Goal: Task Accomplishment & Management: Manage account settings

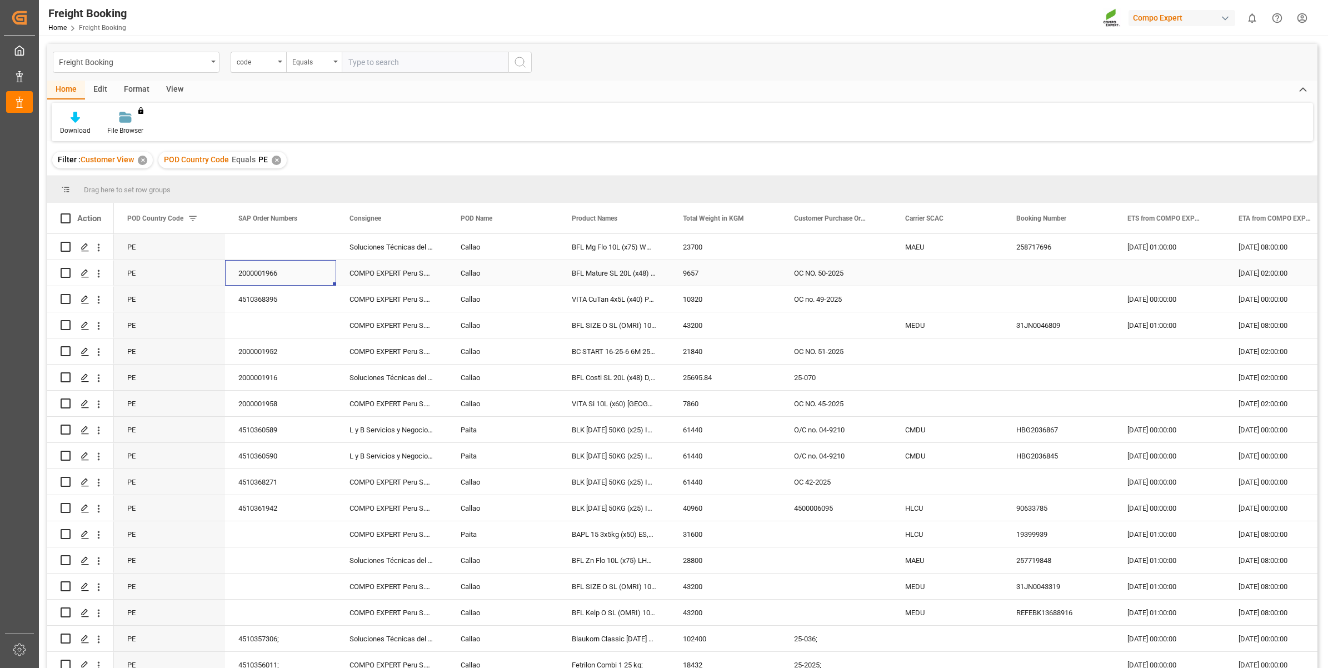
drag, startPoint x: 284, startPoint y: 275, endPoint x: 238, endPoint y: 275, distance: 46.1
click at [238, 275] on div "2000001966" at bounding box center [280, 273] width 111 height 26
click at [86, 272] on polygon "Press SPACE to select this row." at bounding box center [85, 273] width 6 height 6
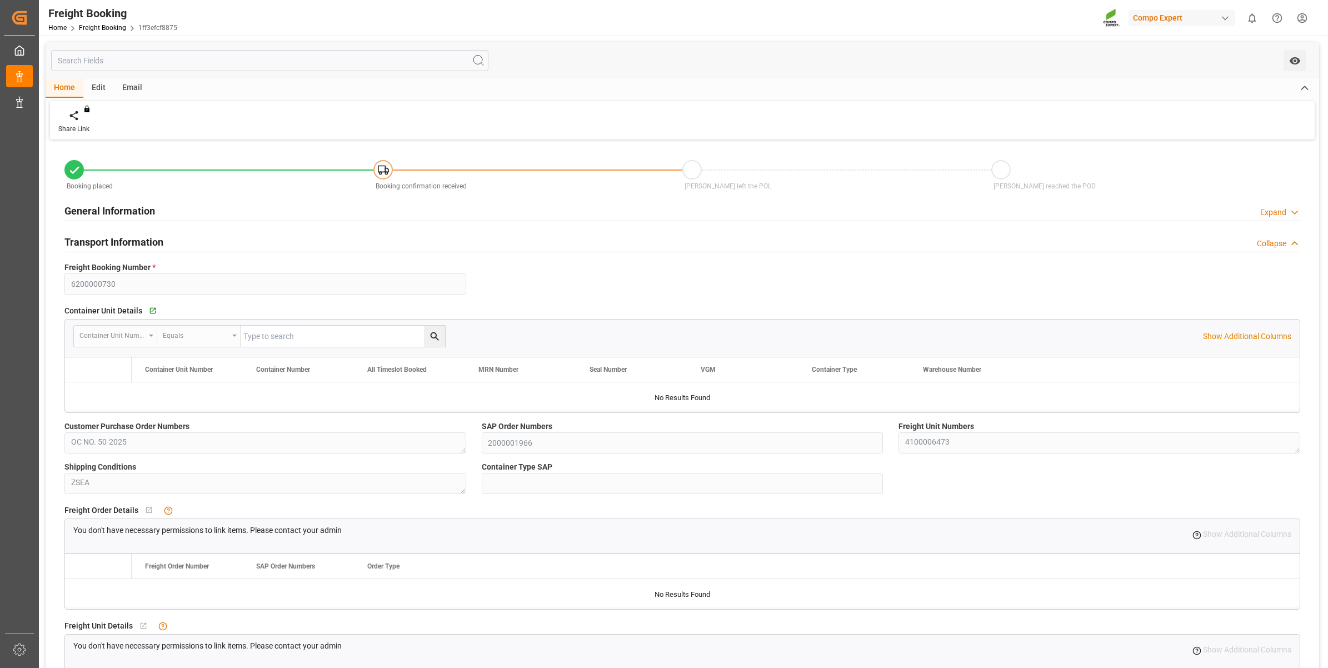
type input "PECLL"
type input "0"
type input "9657"
type input "[DATE] 02:00"
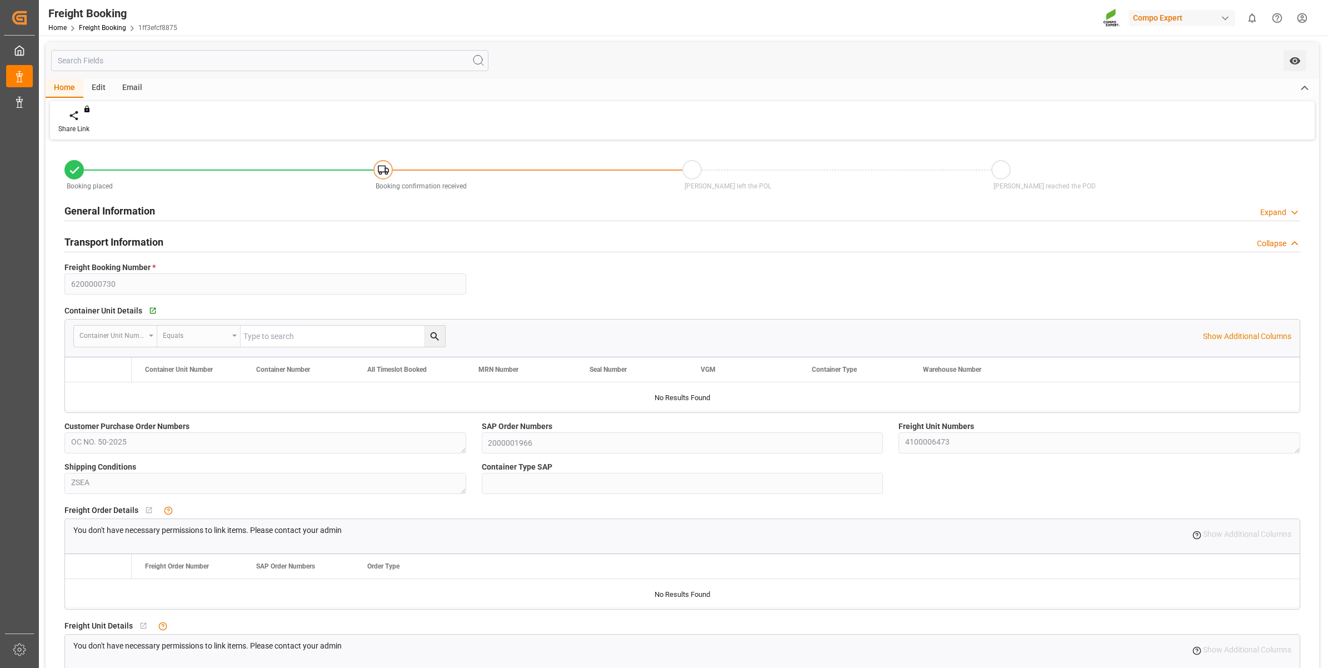
type input "[DATE] 11:56"
type input "[DATE] 11:57"
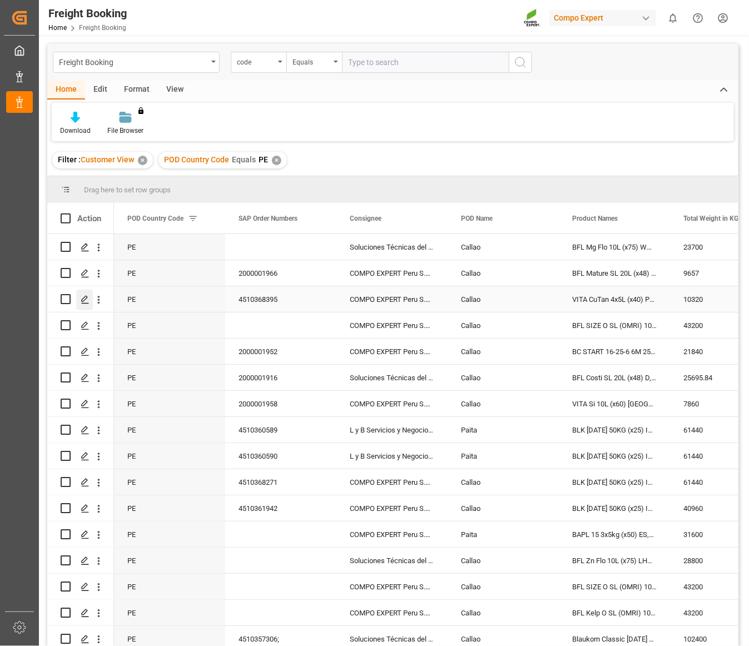
click at [84, 301] on icon "Press SPACE to select this row." at bounding box center [85, 299] width 9 height 9
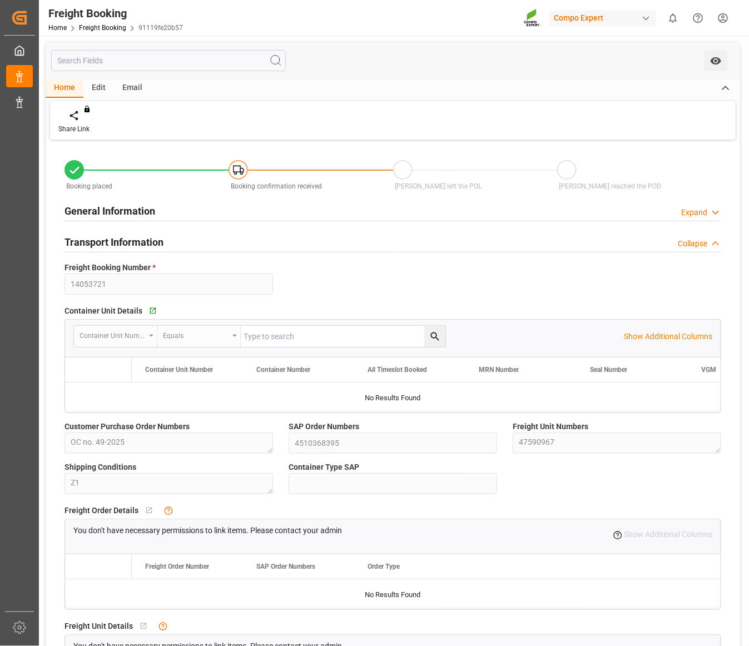
type input "ESVLC"
type input "PECLL"
type input "10"
type input "10320"
type input "[DATE] 00:00"
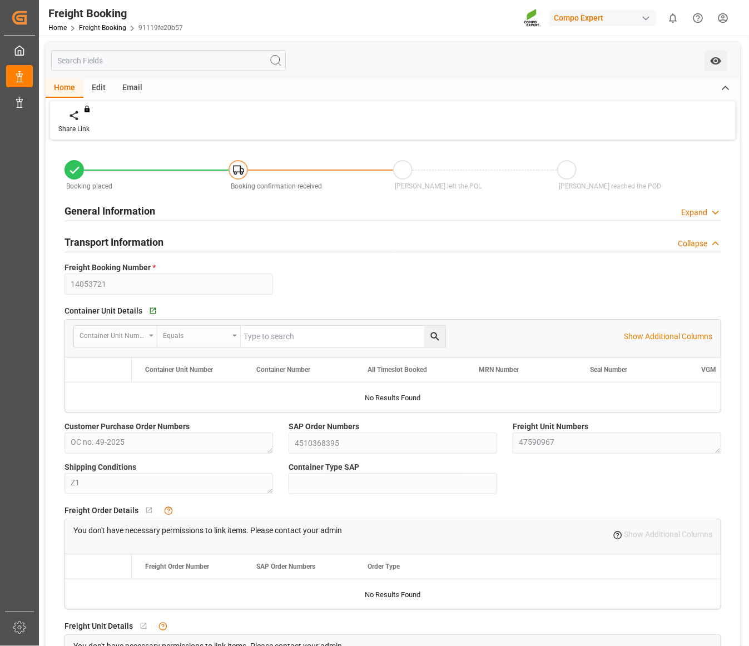
type input "[DATE] 00:00"
type input "[DATE] 12:33"
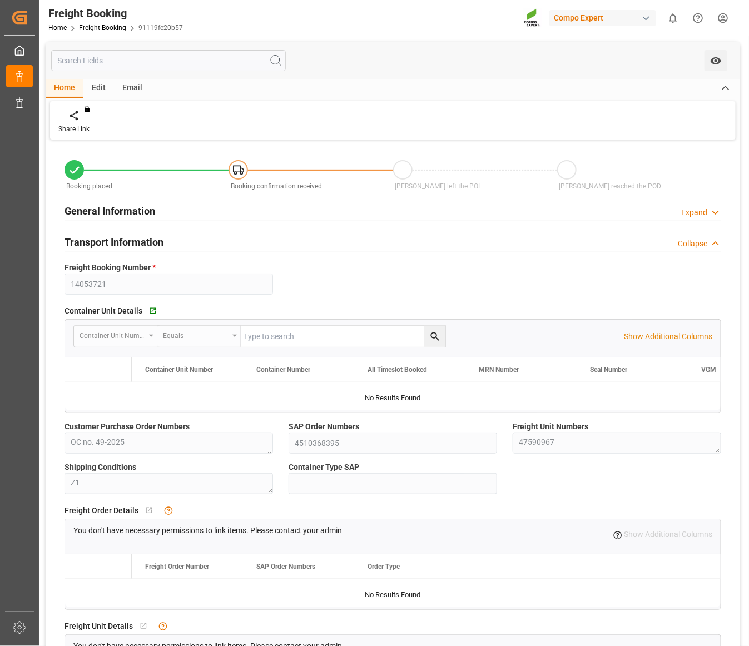
type input "[DATE] 12:33"
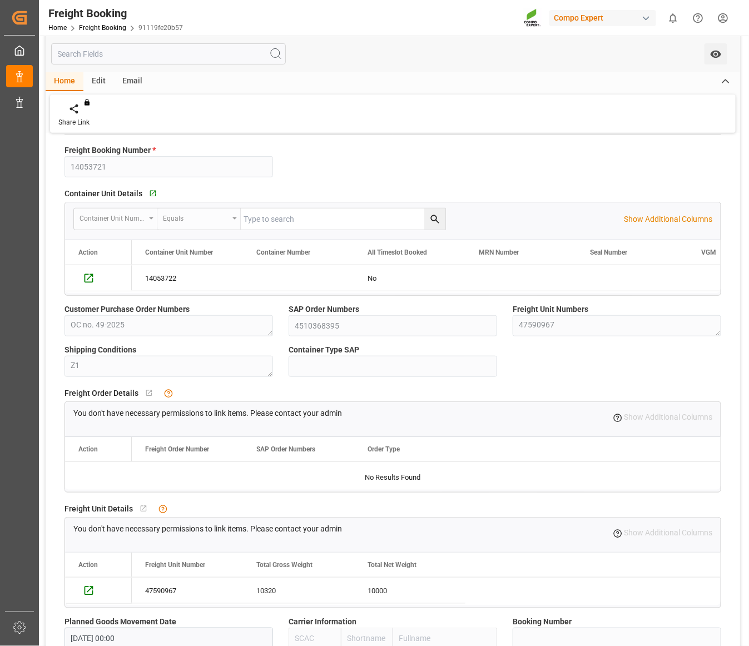
scroll to position [139, 0]
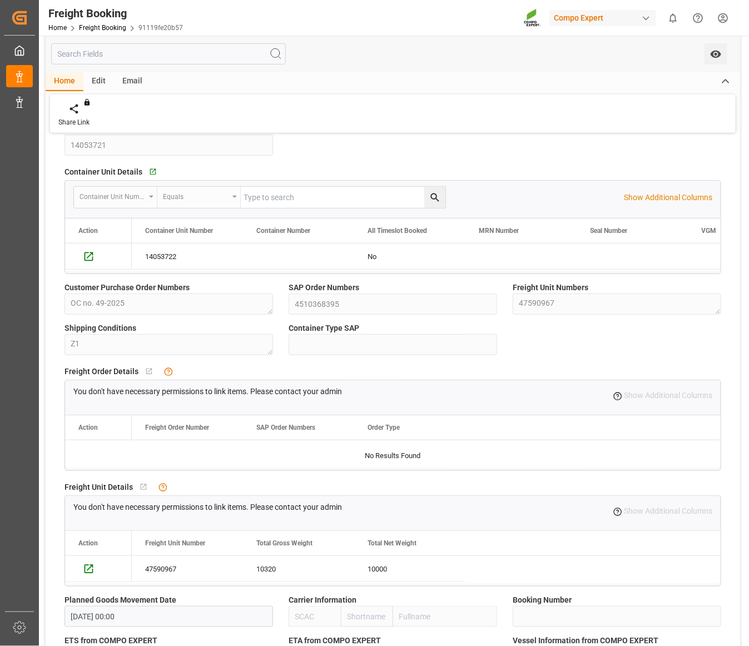
click at [247, 381] on div "You don't have necessary permissions to link items. Please contact your admin Y…" at bounding box center [392, 395] width 655 height 31
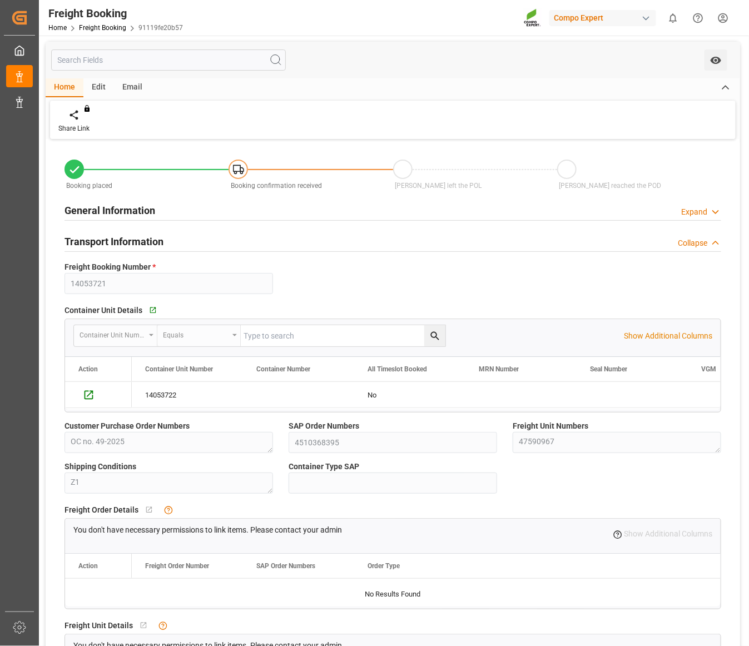
scroll to position [0, 0]
click at [715, 216] on icon at bounding box center [715, 213] width 11 height 12
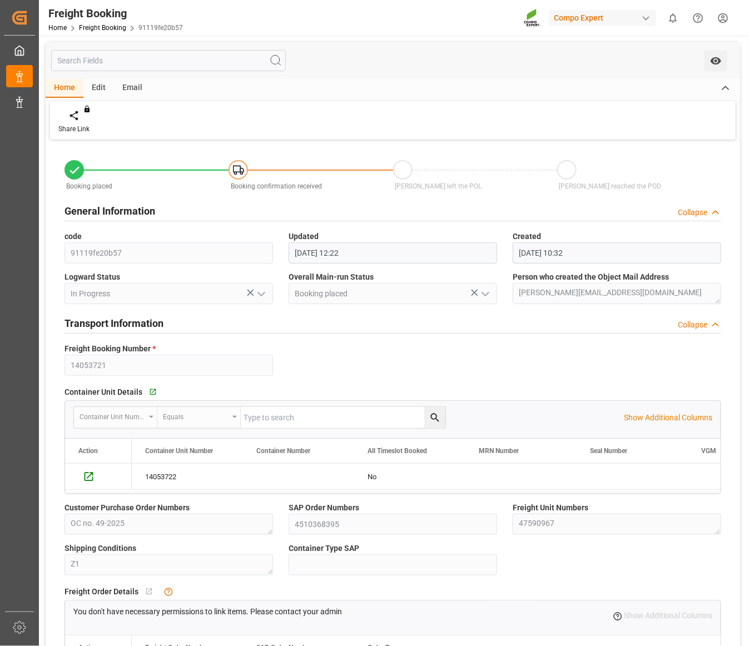
click at [712, 325] on icon at bounding box center [715, 325] width 11 height 12
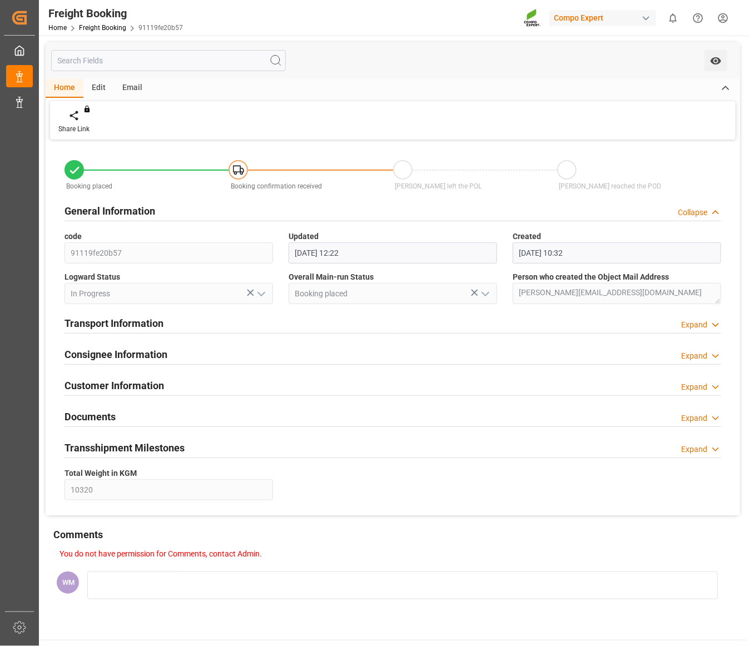
click at [715, 211] on polyline at bounding box center [715, 212] width 6 height 3
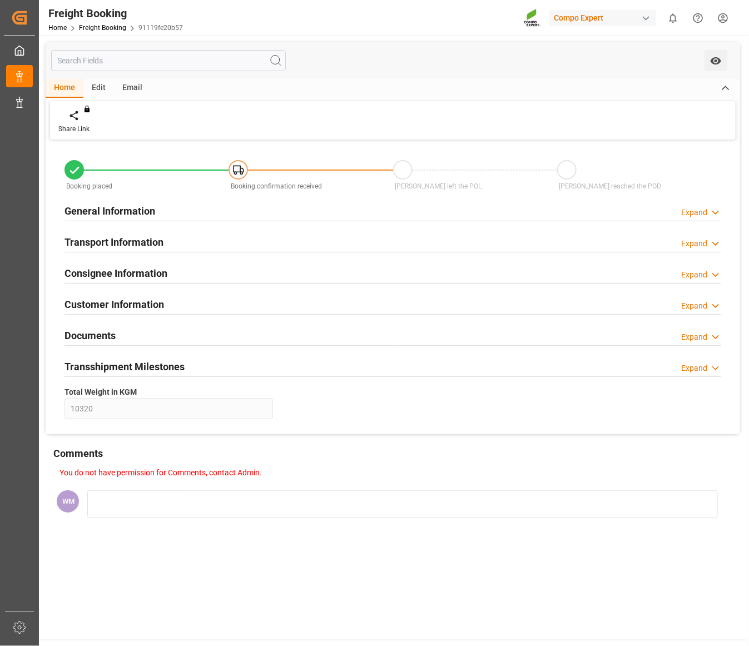
click at [715, 211] on icon at bounding box center [715, 213] width 11 height 12
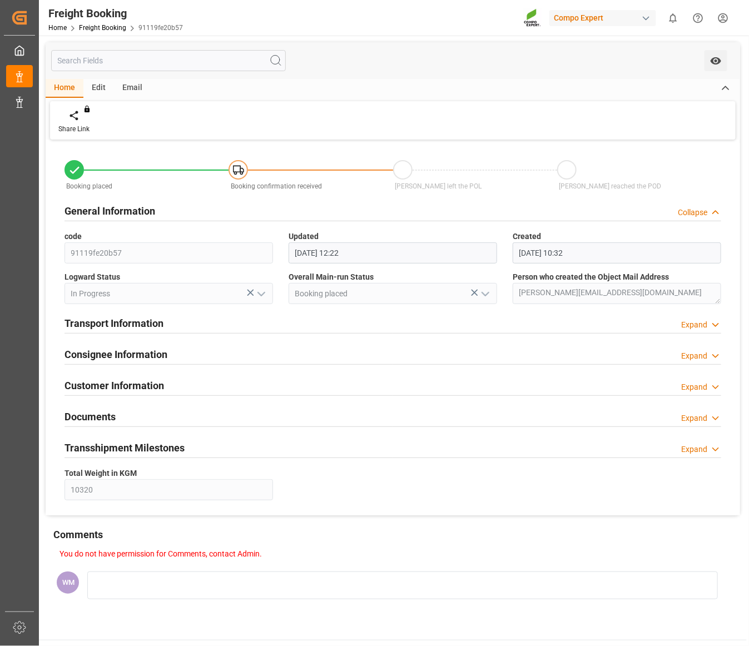
click at [711, 323] on icon at bounding box center [715, 325] width 11 height 12
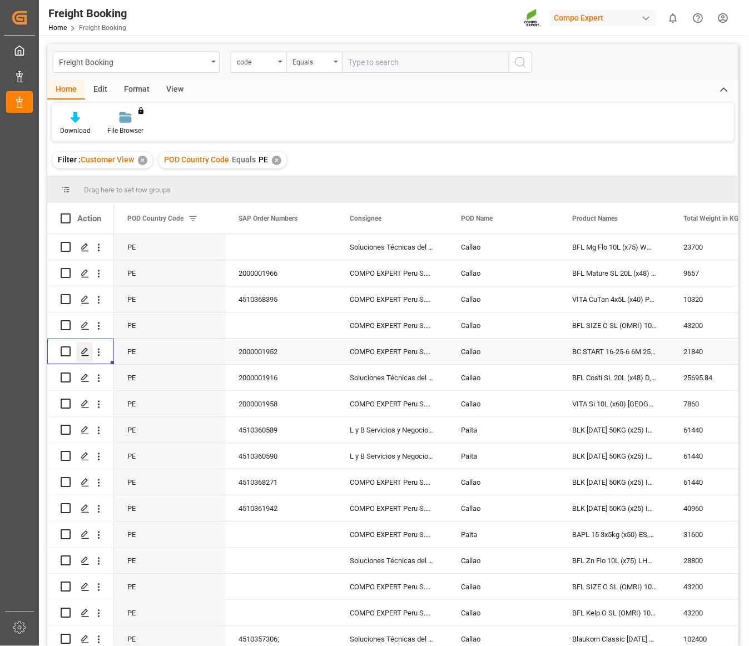
click at [82, 350] on icon "Press SPACE to select this row." at bounding box center [85, 351] width 9 height 9
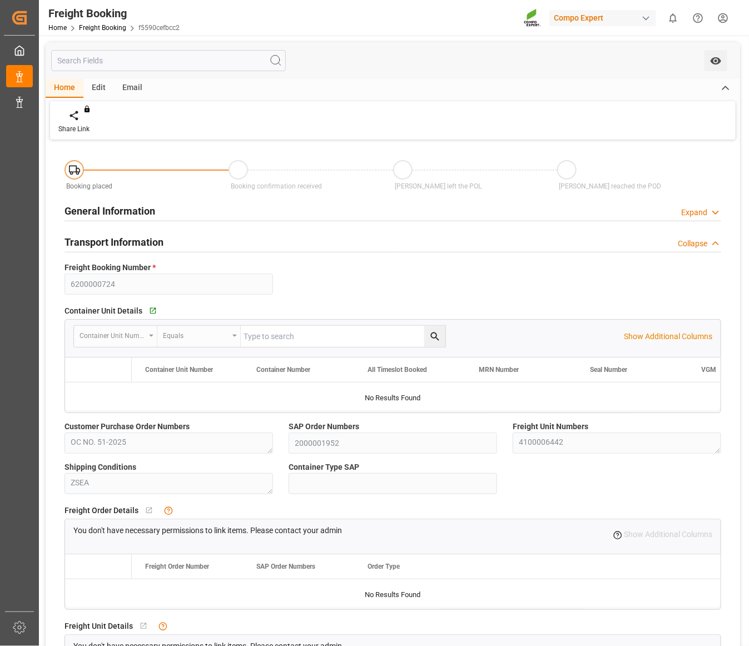
type input "PECLL"
type input "0"
type input "21840"
type input "[DATE] 02:00"
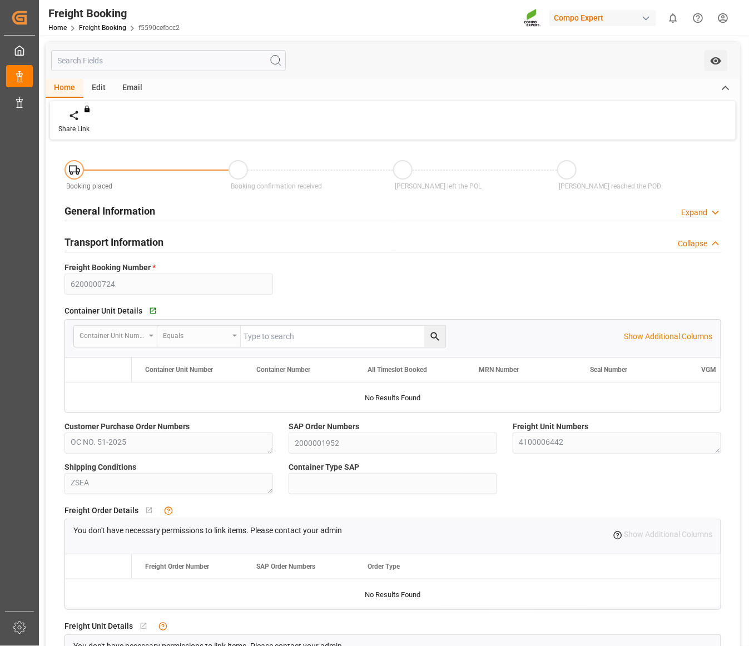
type input "[DATE] 15:50"
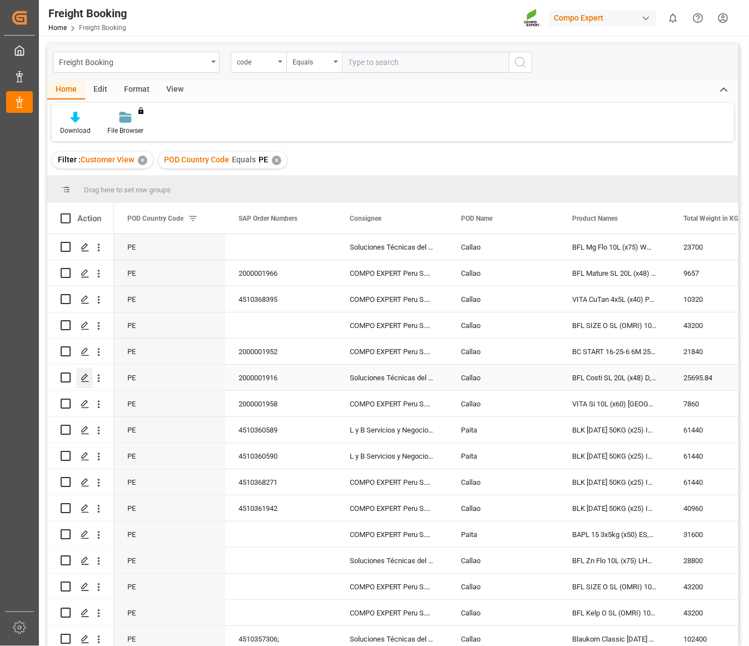
click at [82, 378] on polygon "Press SPACE to select this row." at bounding box center [85, 377] width 6 height 6
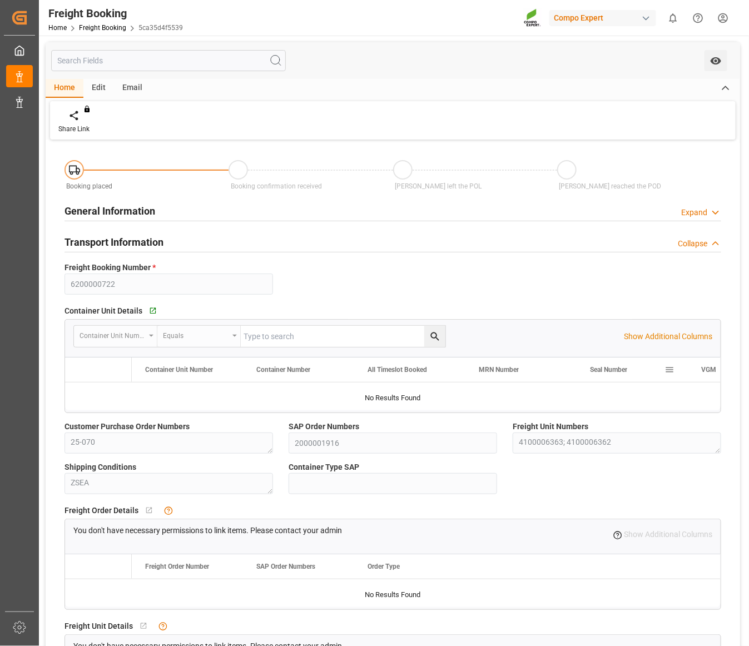
type input "PECLL"
type input "0"
type input "25695.84"
type input "[DATE] 02:00"
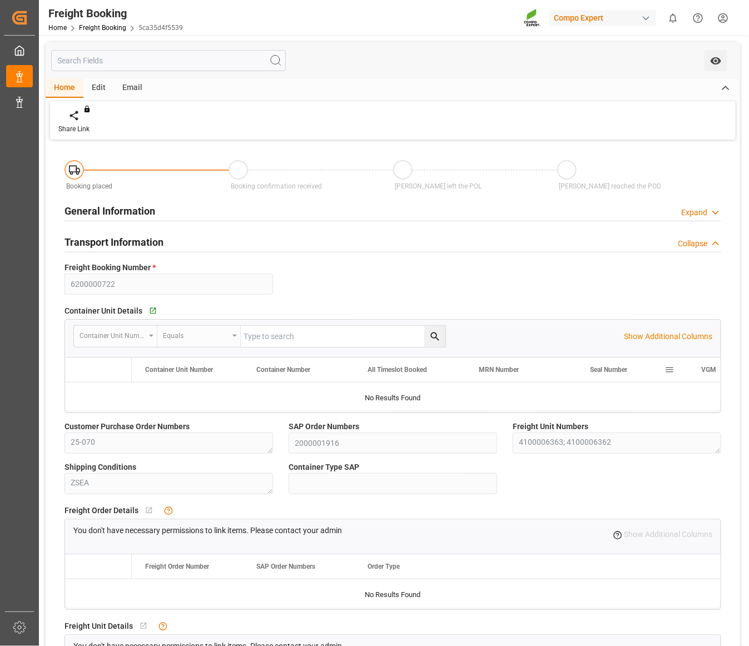
type input "[DATE] 12:00"
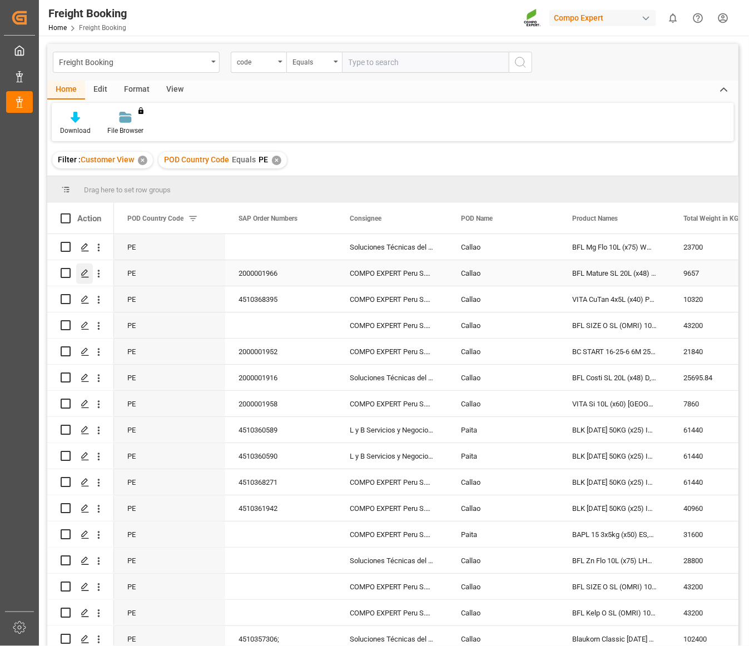
click at [84, 271] on polygon "Press SPACE to select this row." at bounding box center [85, 273] width 6 height 6
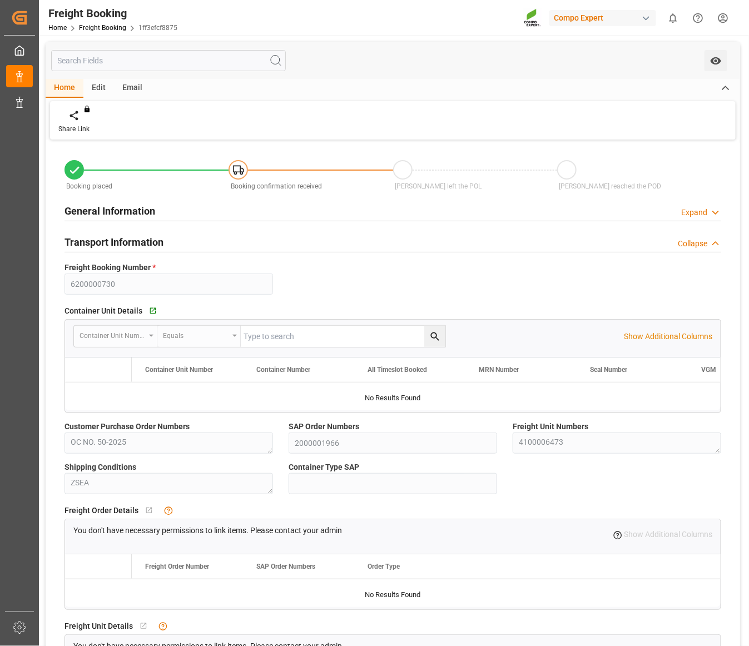
type input "PECLL"
type input "0"
type input "9657"
type input "[DATE] 02:00"
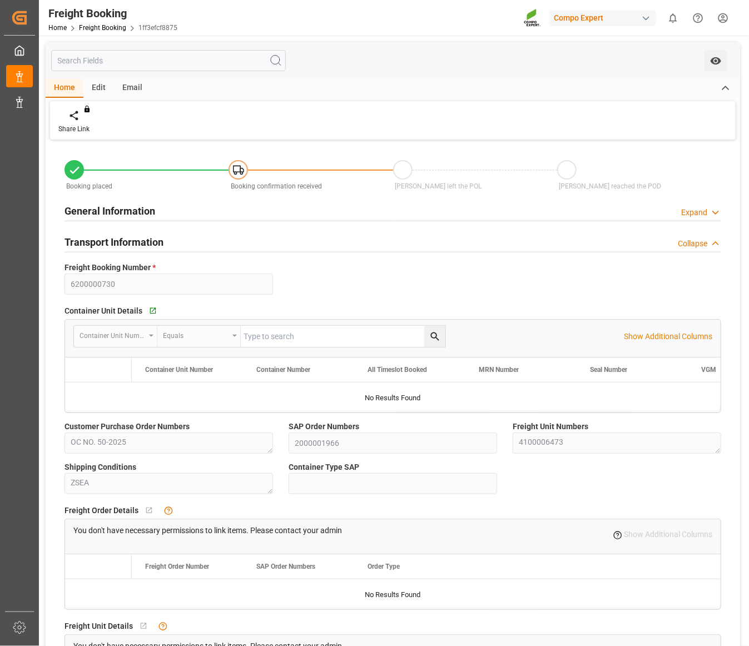
type input "[DATE] 11:56"
type input "[DATE] 11:57"
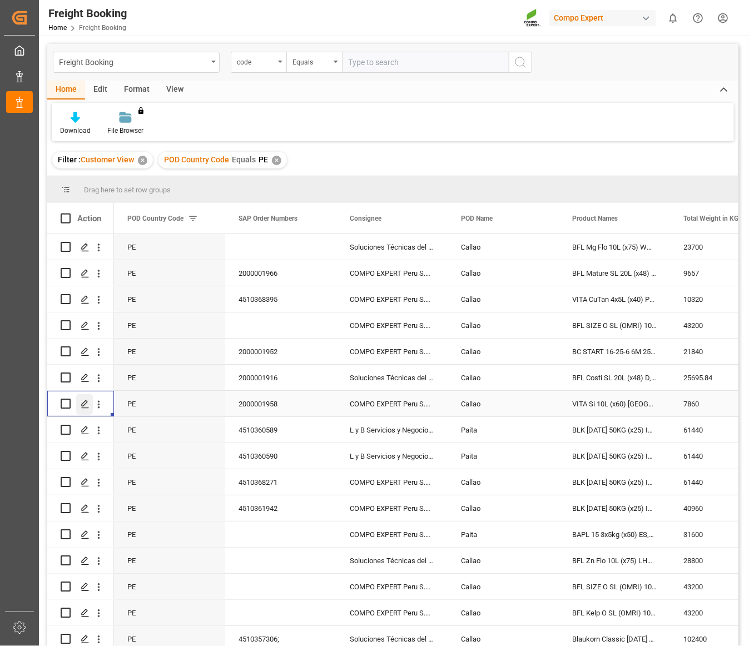
click at [86, 404] on icon "Press SPACE to select this row." at bounding box center [85, 404] width 9 height 9
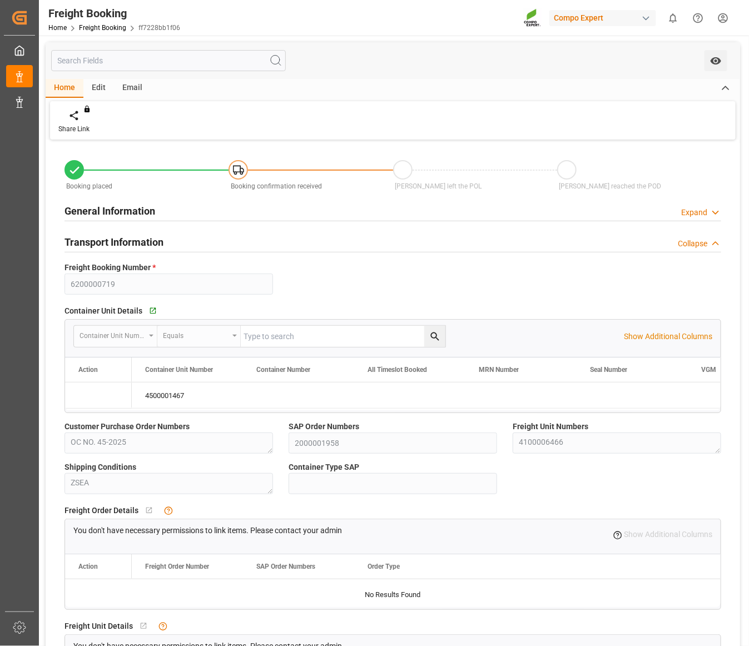
type input "[DATE] 02:00"
type input "[DATE] 10:39"
type input "[DATE] 10:41"
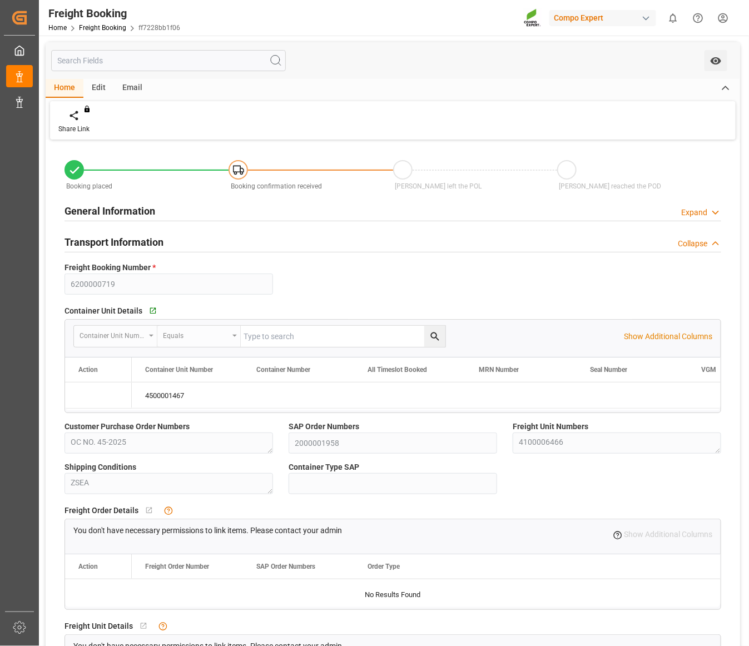
type input "[DATE] 10:41"
click at [358, 528] on div "You don't have necessary permissions to link items. Please contact your admin Y…" at bounding box center [392, 534] width 655 height 31
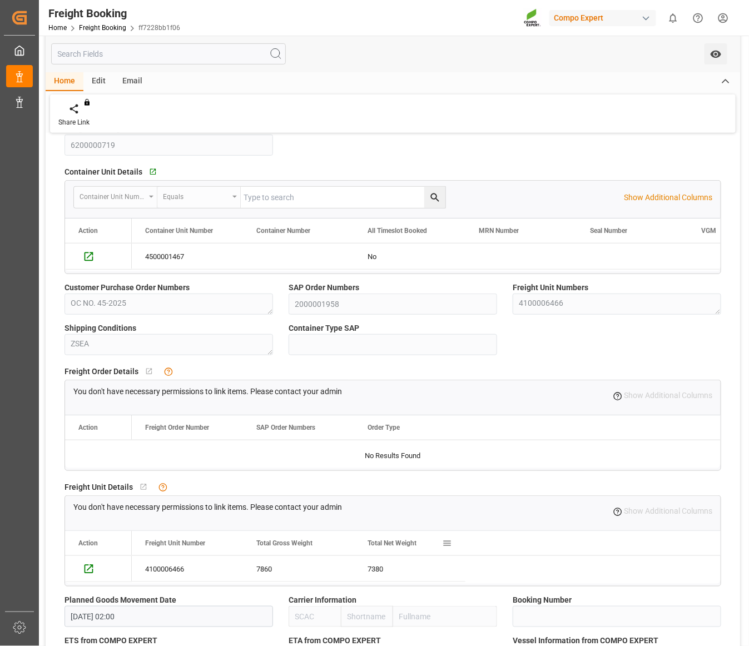
scroll to position [208, 0]
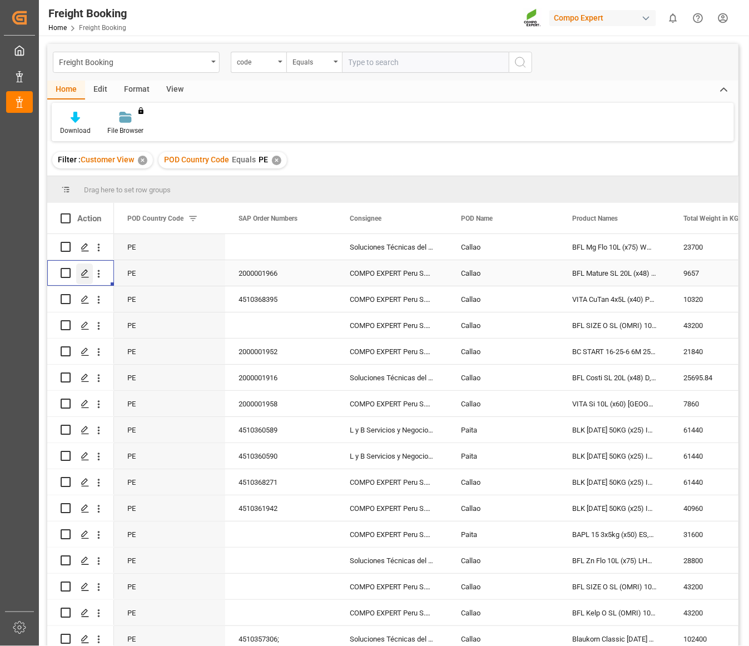
click at [83, 273] on icon "Press SPACE to select this row." at bounding box center [85, 273] width 9 height 9
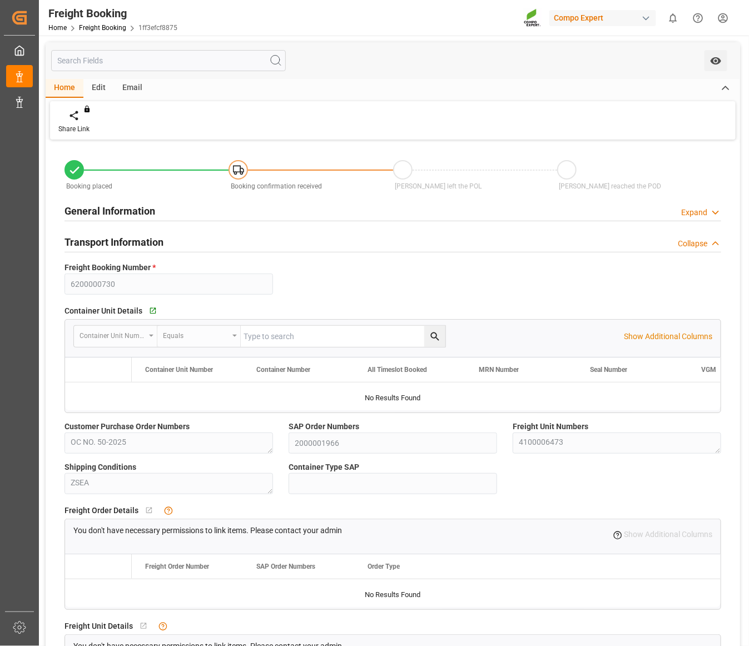
type input "PECLL"
type input "0"
type input "9657"
type input "[DATE] 02:00"
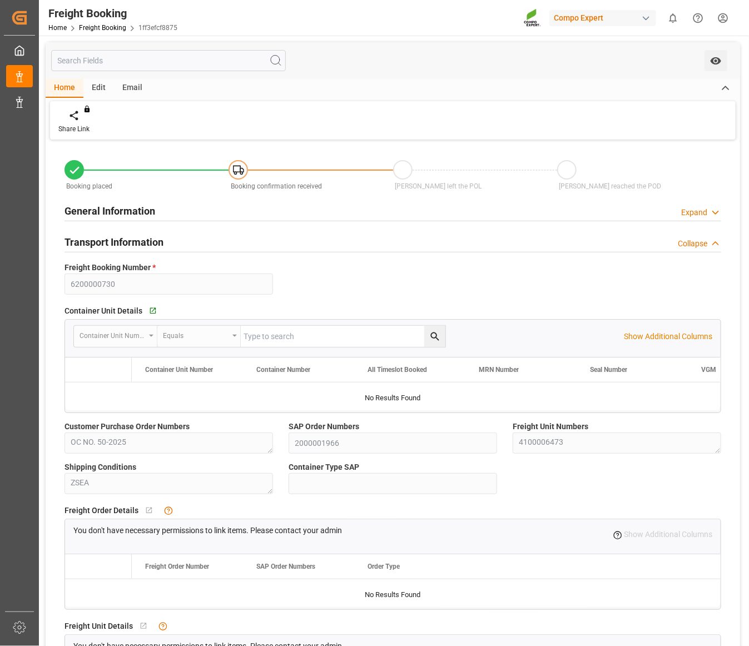
type input "[DATE] 11:56"
type input "[DATE] 11:57"
click at [257, 468] on label "Shipping Conditions" at bounding box center [168, 467] width 208 height 12
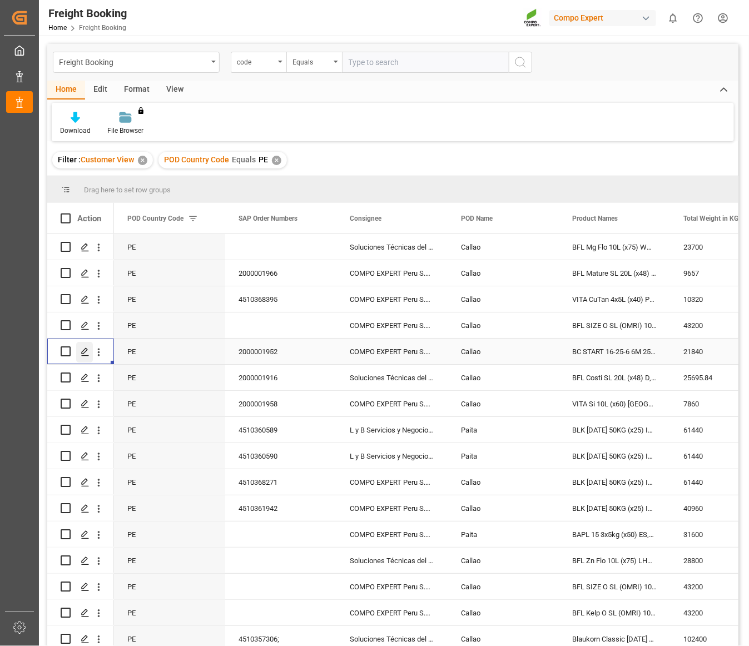
click at [82, 351] on polygon "Press SPACE to select this row." at bounding box center [85, 351] width 6 height 6
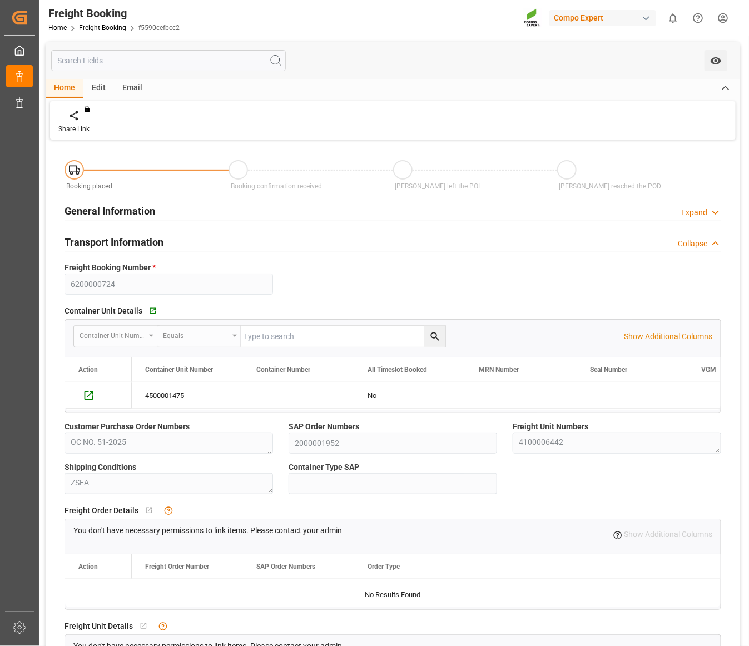
click at [228, 428] on label "Customer Purchase Order Numbers" at bounding box center [168, 427] width 208 height 12
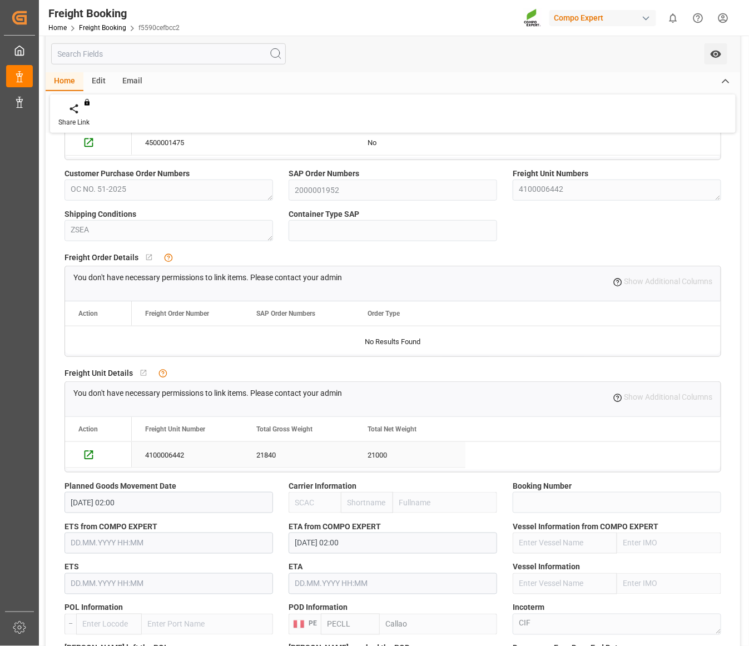
scroll to position [278, 0]
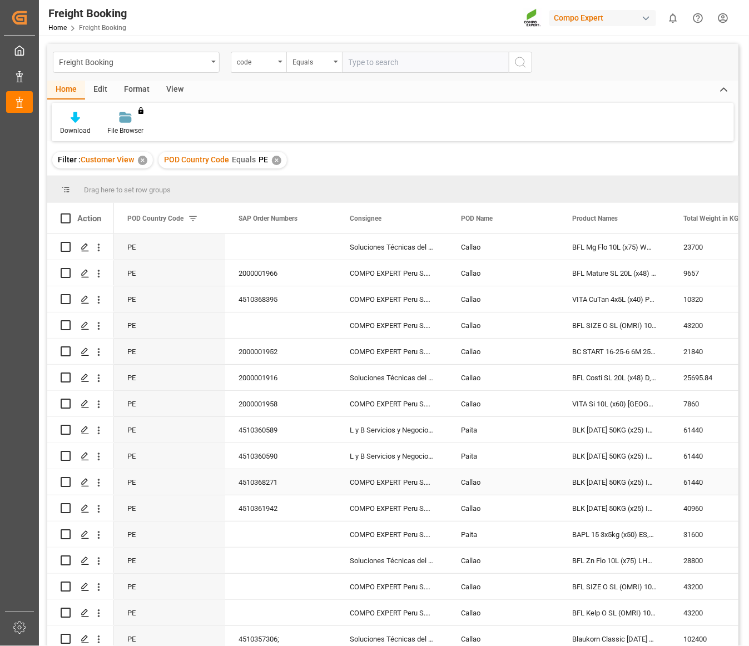
scroll to position [69, 0]
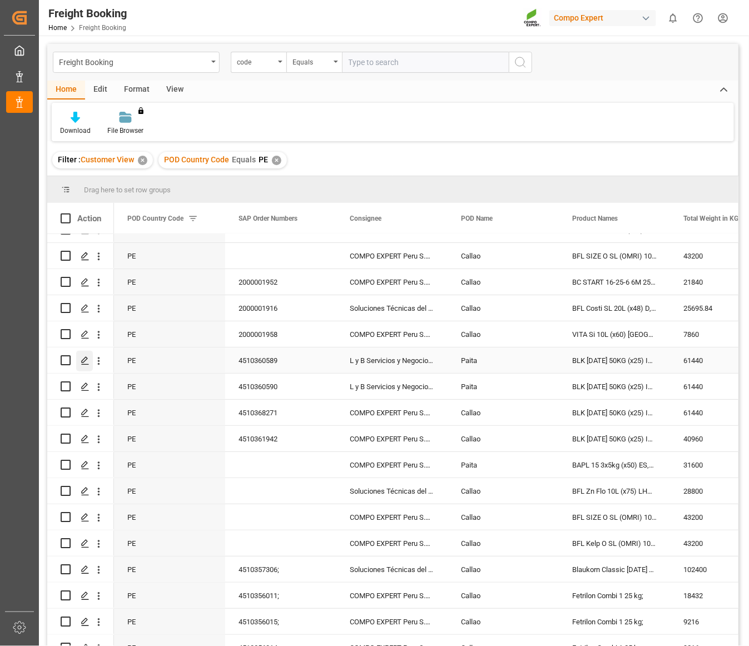
click at [84, 361] on polygon "Press SPACE to select this row." at bounding box center [85, 360] width 6 height 6
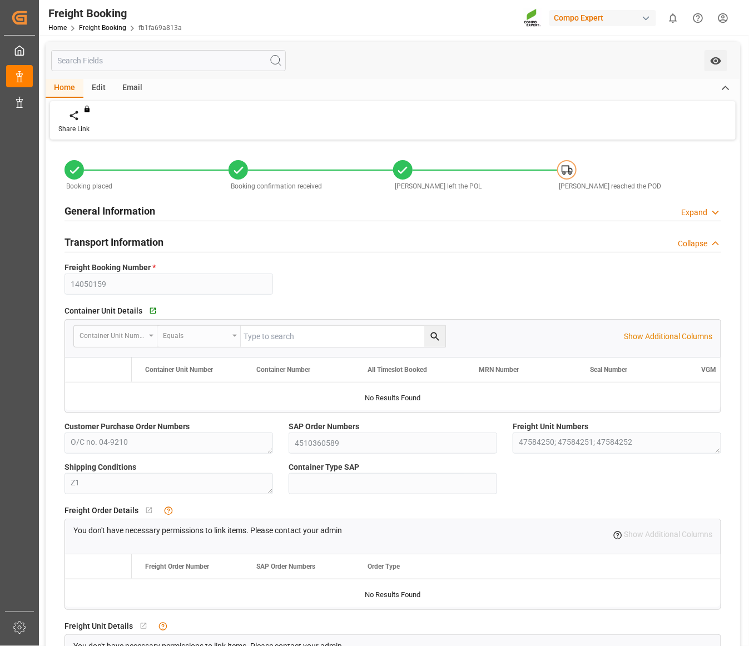
type input "CMDU"
type input "9777632"
type input "BEANR"
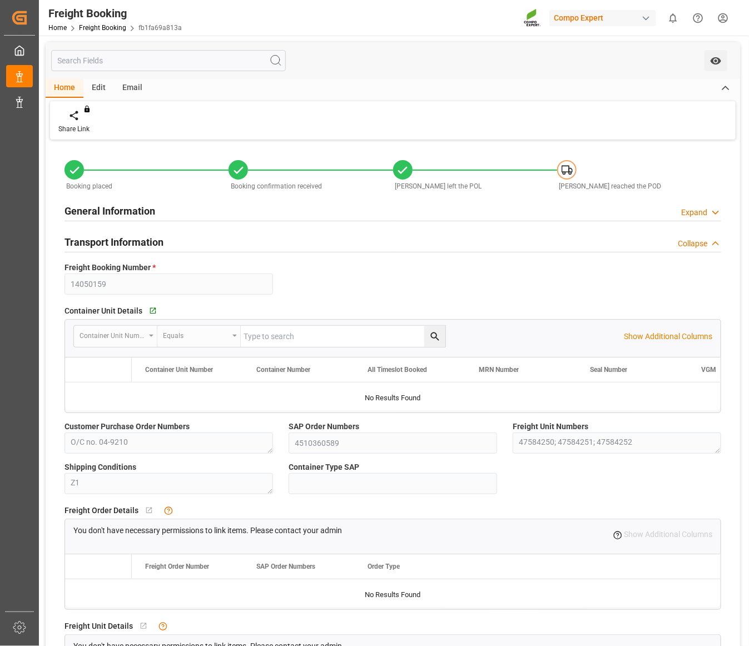
type input "PEPAI"
type input "48"
type input "61440"
type input "[DATE] 00:00"
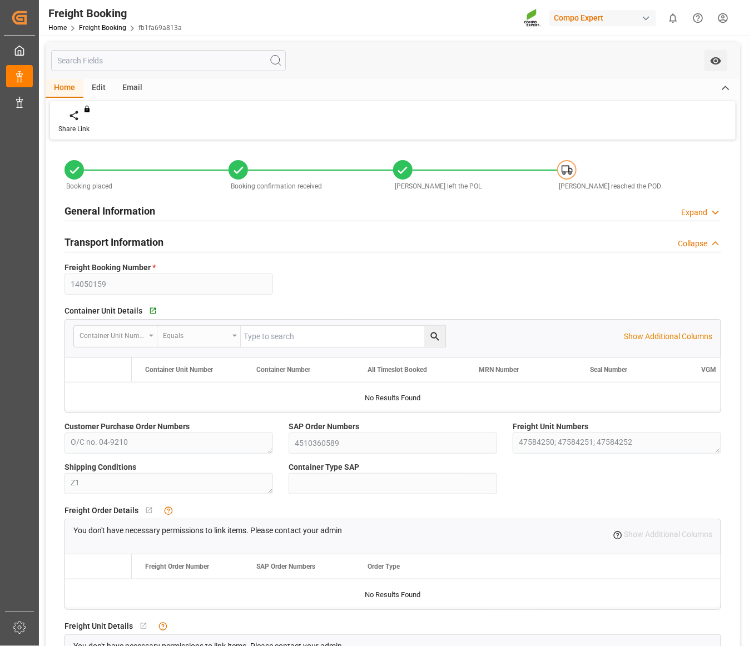
type input "[DATE] 00:00"
type input "[DATE] 03:00"
type input "[DATE] 07:00"
type input "[DATE]"
type input "[DATE] 17:06"
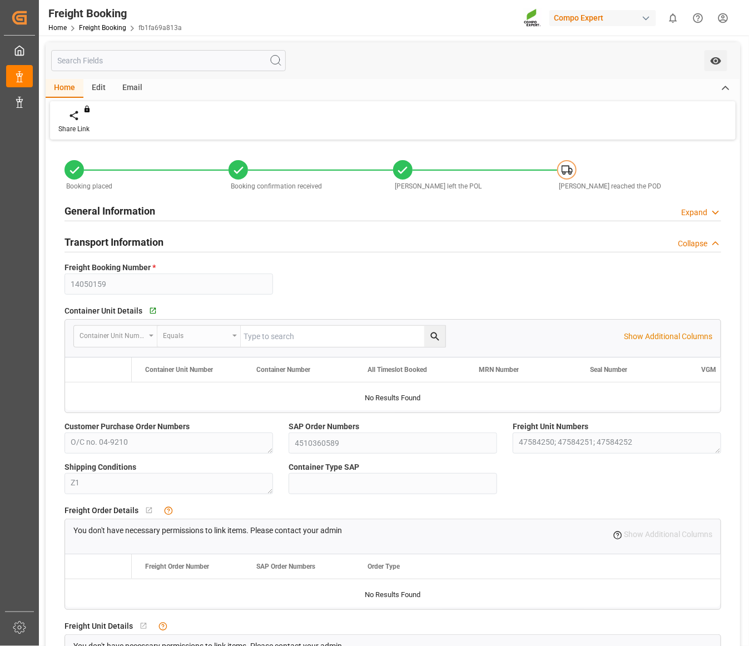
type input "[DATE] 17:06"
type input "[DATE] 14:53"
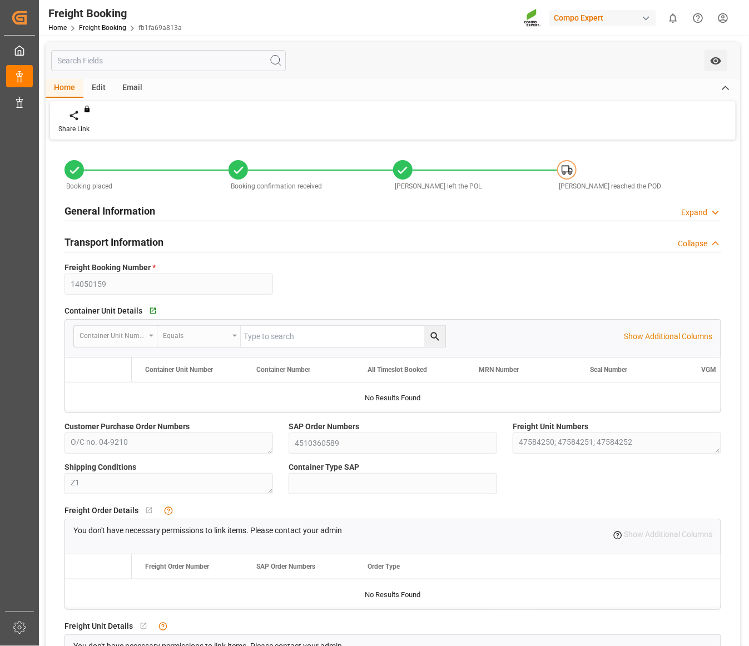
type input "[DATE] 00:00"
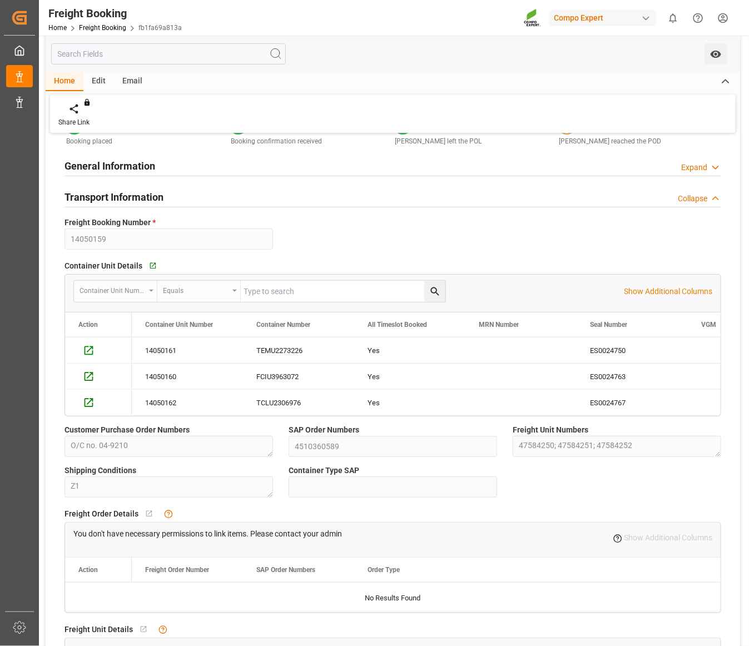
scroll to position [69, 0]
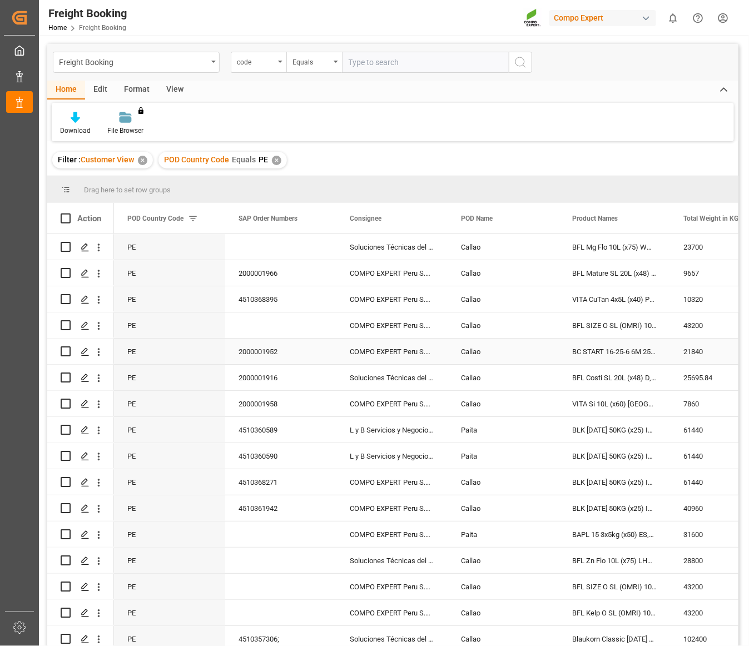
drag, startPoint x: 352, startPoint y: 357, endPoint x: 362, endPoint y: 356, distance: 10.1
click at [352, 357] on div "COMPO EXPERT Peru S.R.L., CE_PERU" at bounding box center [391, 351] width 111 height 26
click at [84, 376] on polygon "Press SPACE to select this row." at bounding box center [85, 377] width 6 height 6
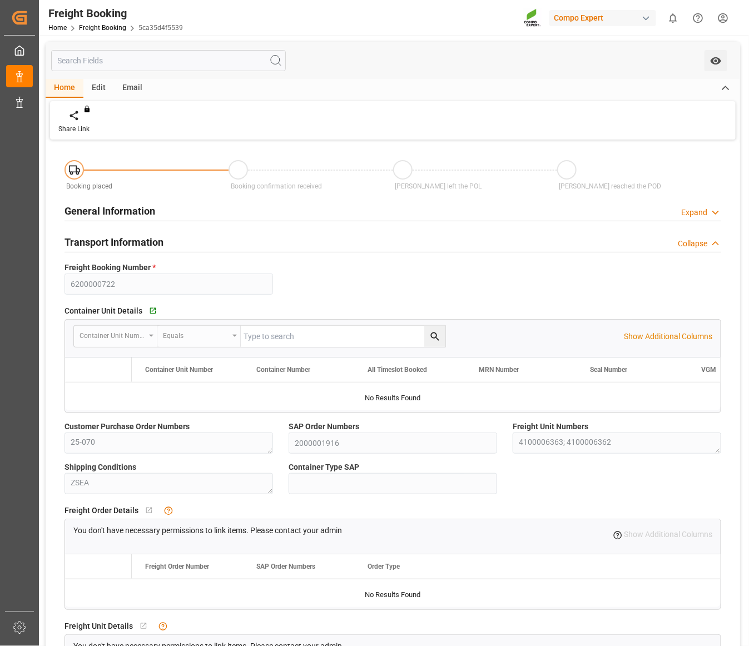
type input "PECLL"
type input "0"
type input "25695.84"
type input "[DATE] 02:00"
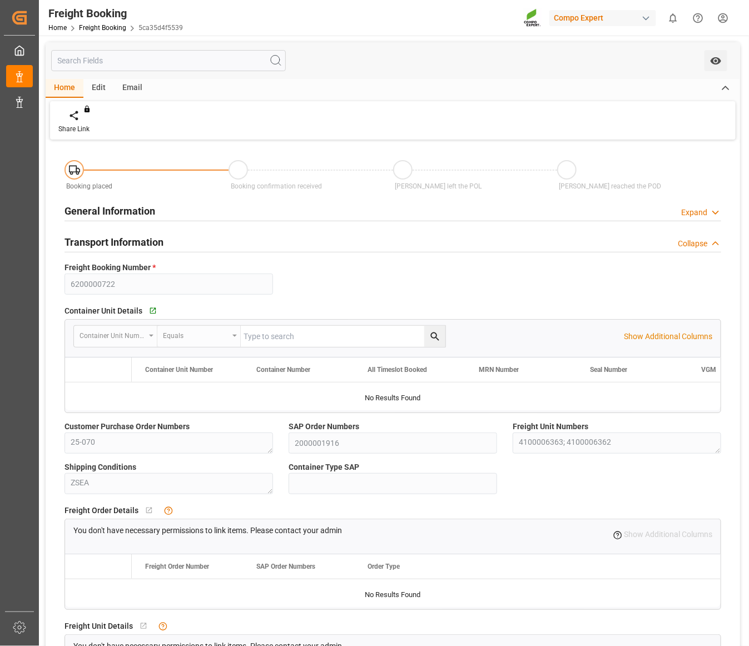
type input "[DATE] 12:00"
click at [340, 472] on span "Container Type SAP" at bounding box center [323, 467] width 71 height 12
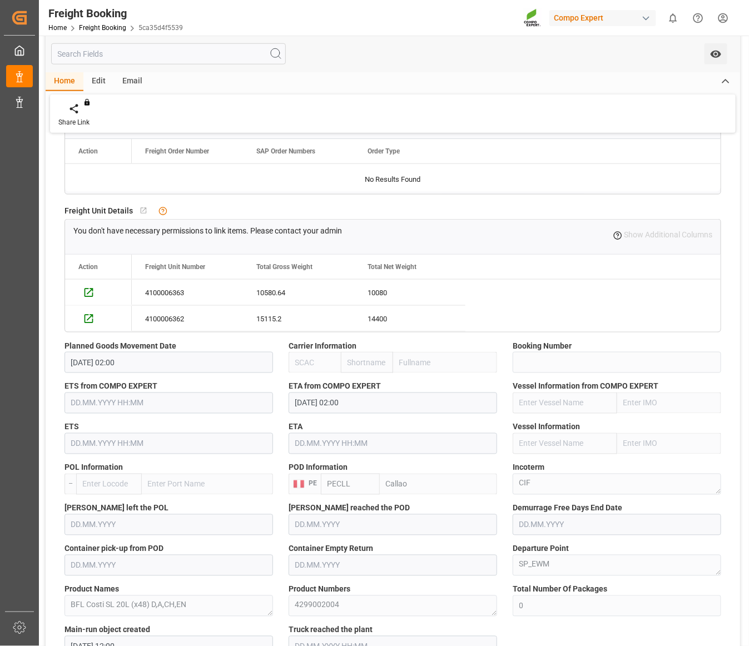
scroll to position [417, 0]
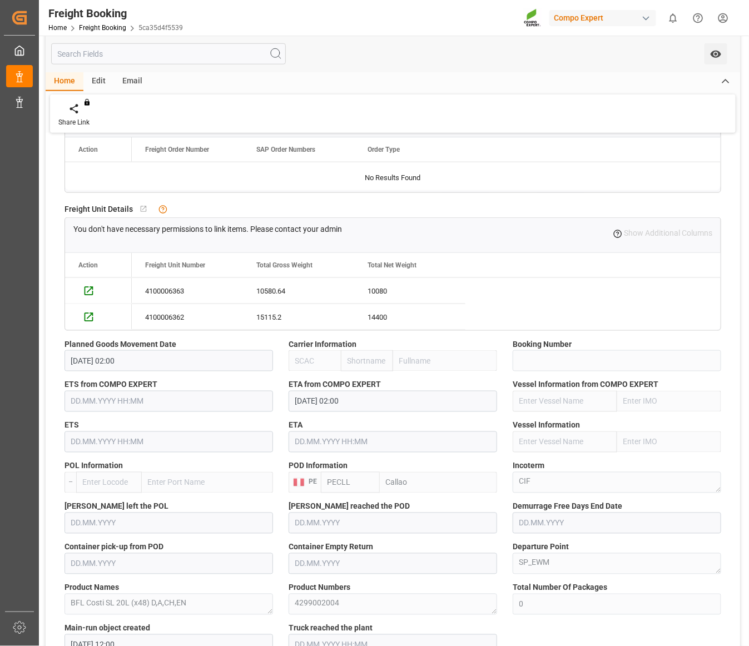
click at [287, 421] on div "ETA" at bounding box center [393, 436] width 224 height 41
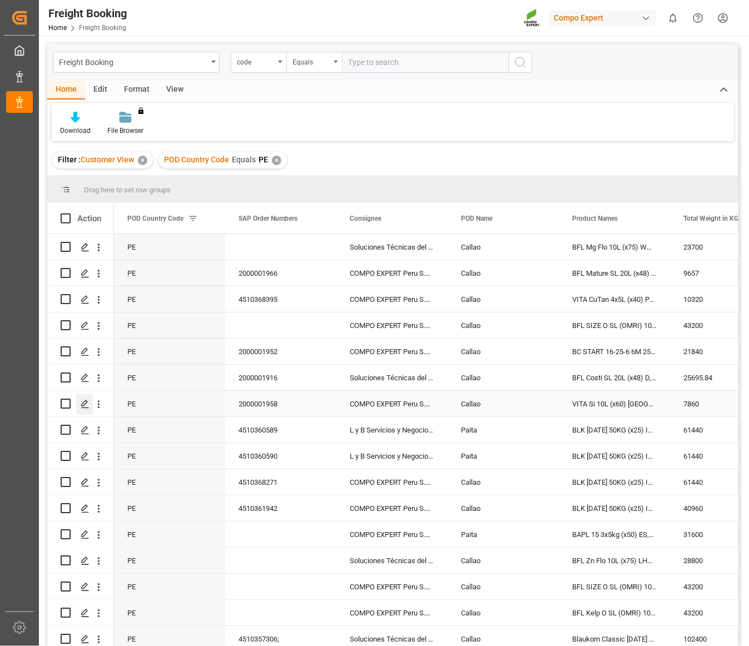
click at [85, 403] on icon "Press SPACE to select this row." at bounding box center [85, 404] width 9 height 9
click at [85, 432] on icon "Press SPACE to select this row." at bounding box center [85, 430] width 9 height 9
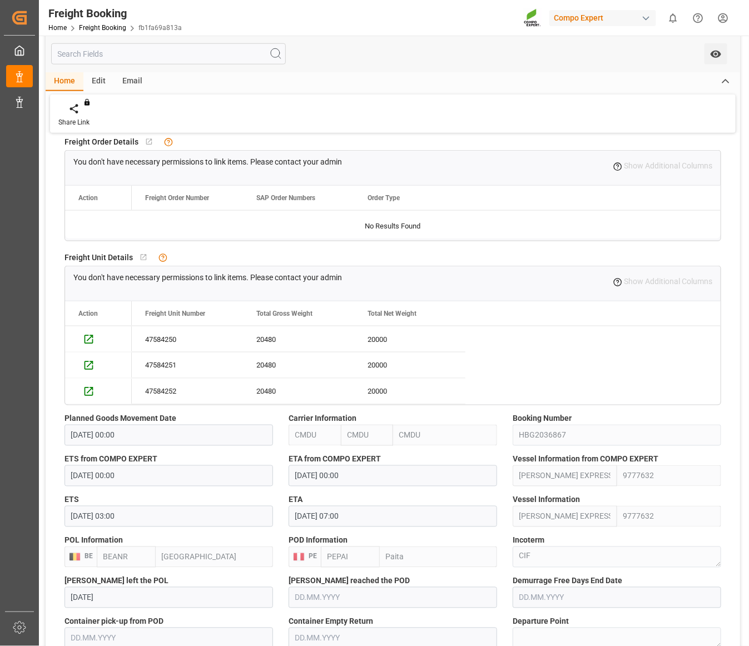
scroll to position [139, 0]
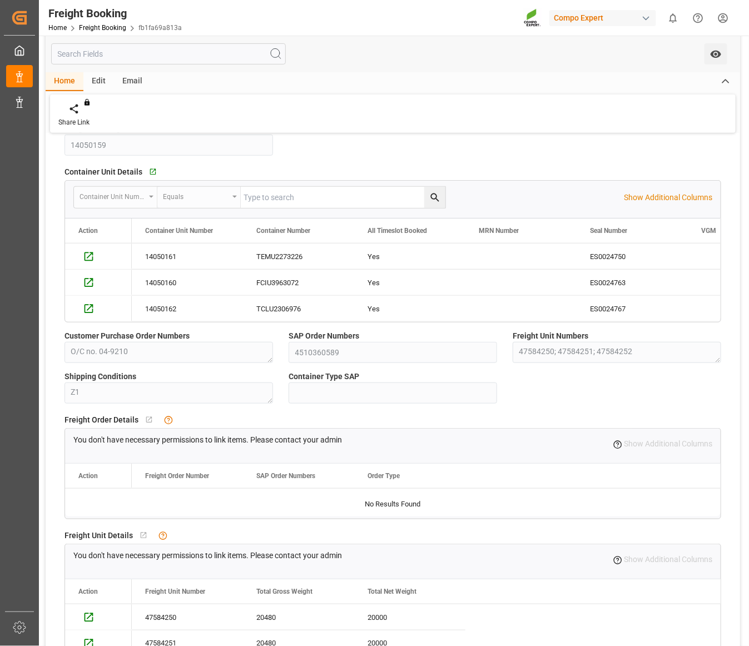
click at [360, 448] on div "You don't have necessary permissions to link items. Please contact your admin Y…" at bounding box center [392, 443] width 655 height 31
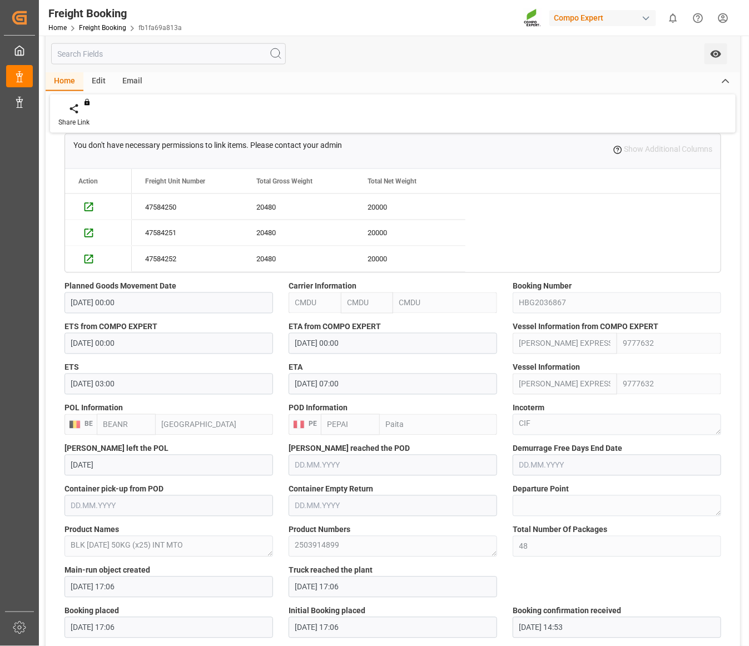
scroll to position [556, 0]
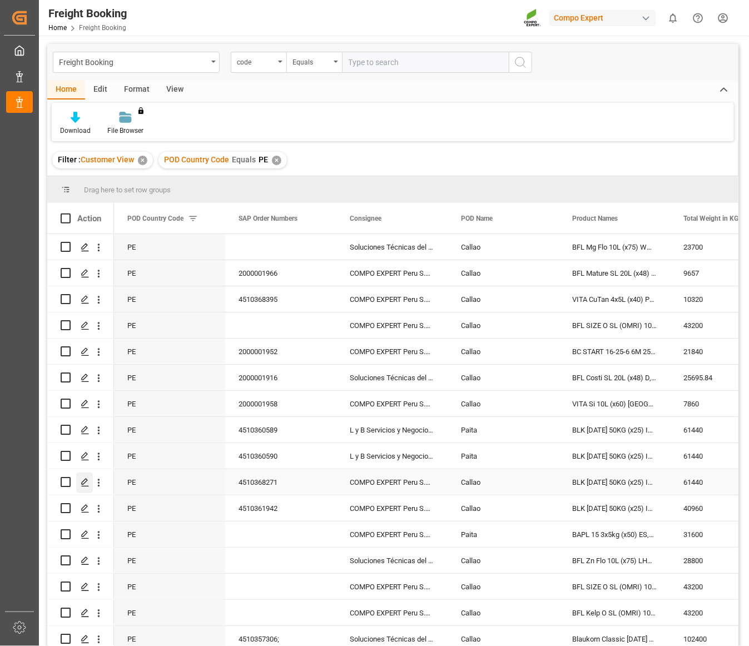
click at [82, 482] on icon "Press SPACE to select this row." at bounding box center [85, 482] width 9 height 9
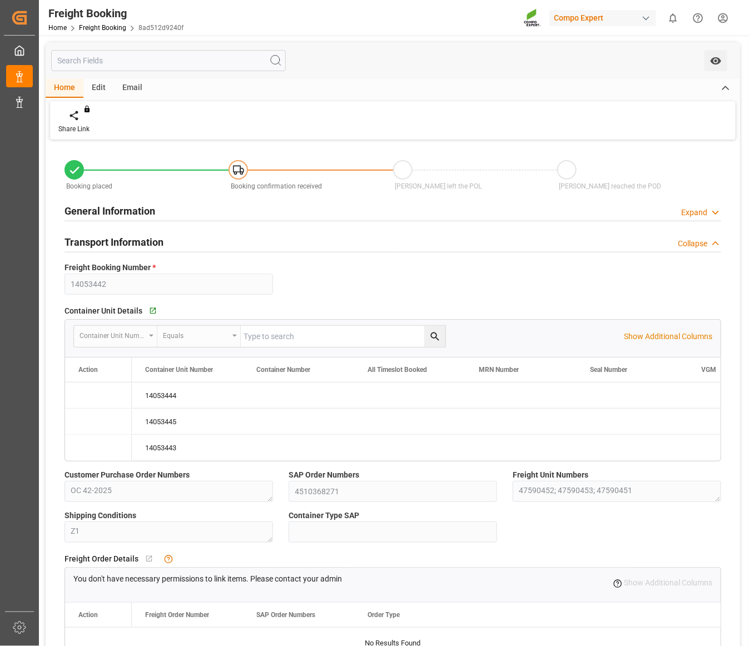
type input "[DATE] 00:00"
type input "[DATE] 11:07"
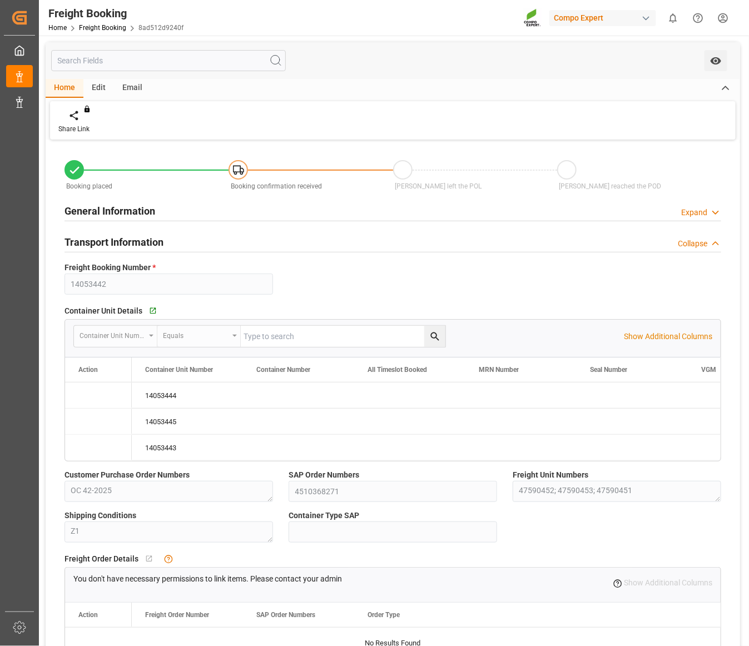
type input "[DATE] 11:07"
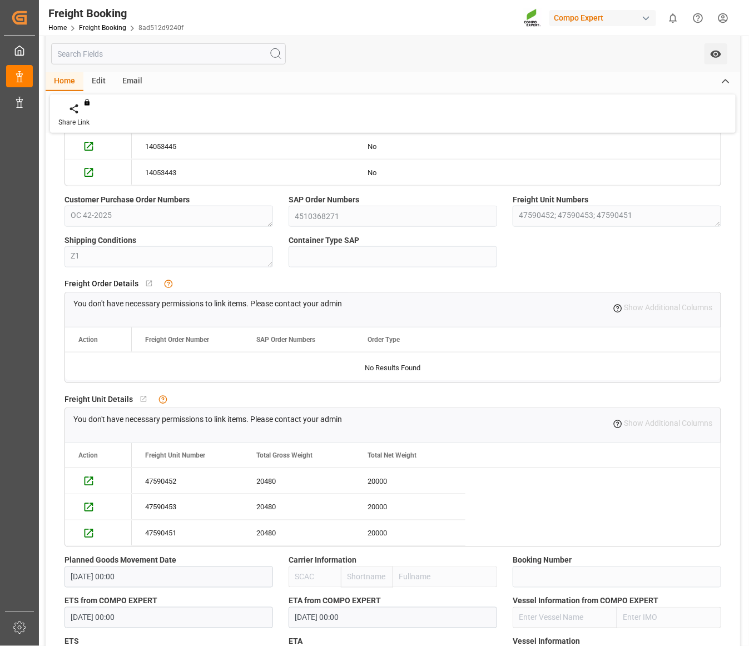
scroll to position [278, 0]
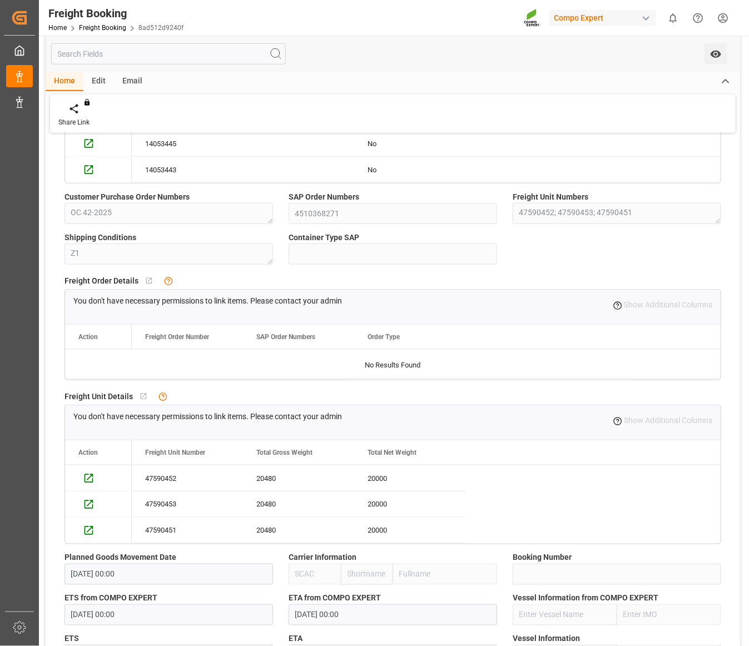
click at [271, 440] on div "Drag here to set row groups Drag here to set column labels Action Freight Unit …" at bounding box center [392, 492] width 655 height 104
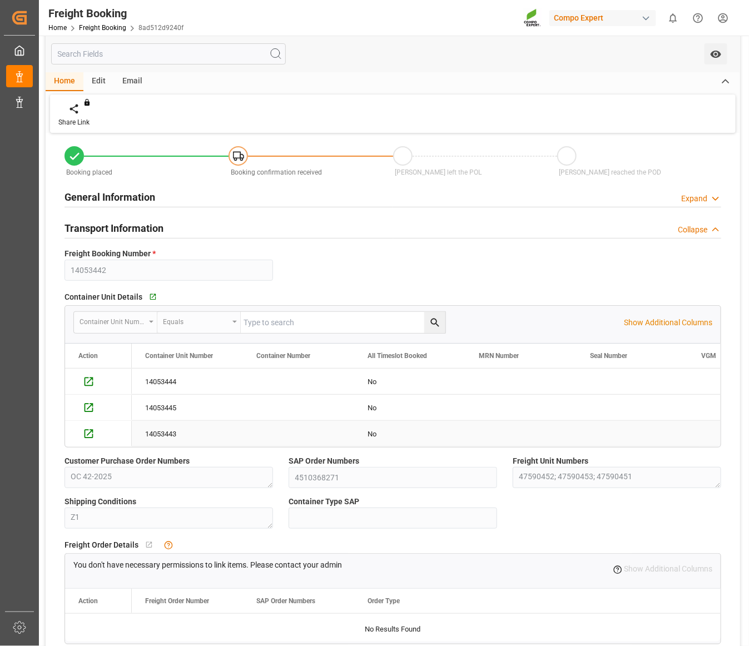
scroll to position [0, 0]
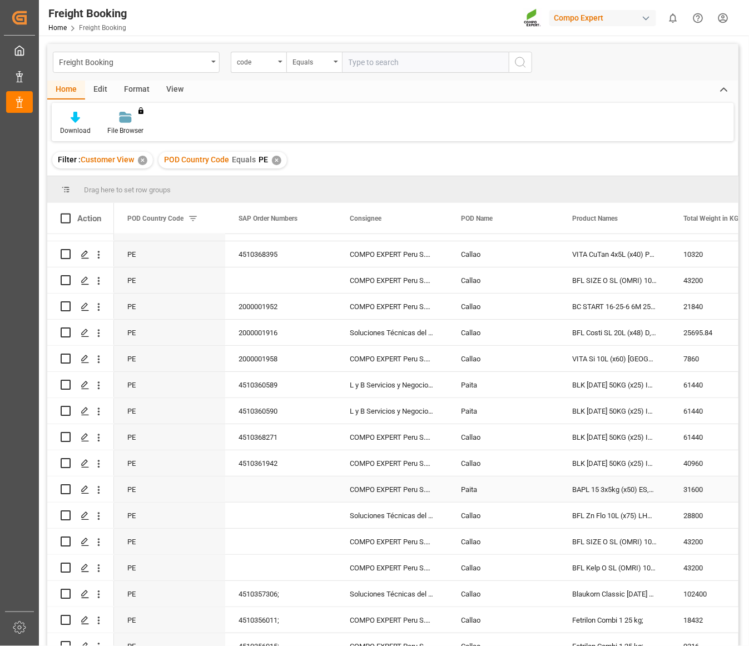
scroll to position [69, 0]
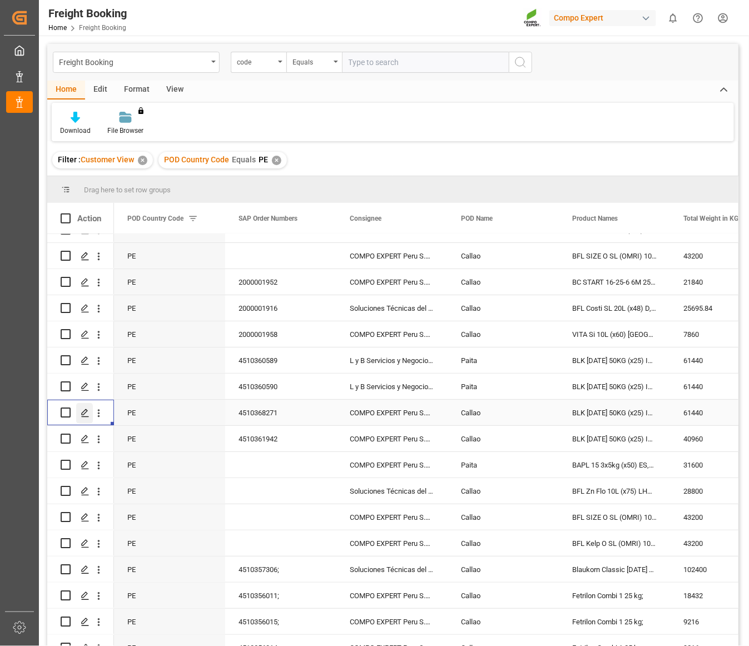
click at [83, 410] on icon "Press SPACE to select this row." at bounding box center [85, 412] width 9 height 9
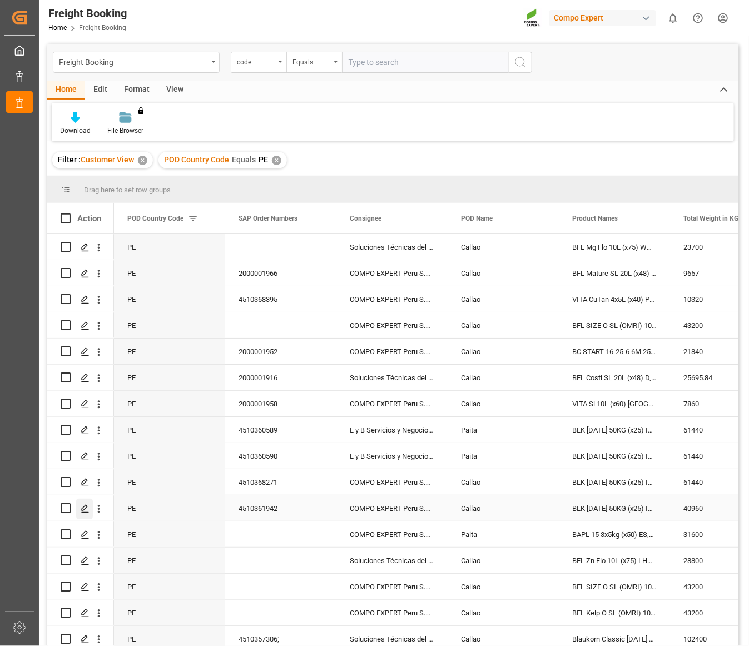
click at [81, 507] on icon "Press SPACE to select this row." at bounding box center [85, 508] width 9 height 9
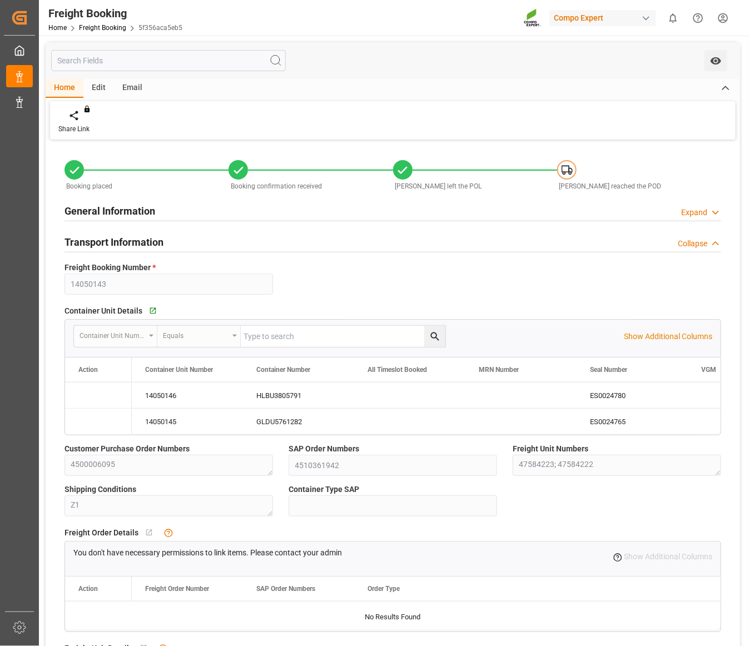
type input "[DATE] 00:00"
type input "[DATE] 22:00"
type input "[DATE] 03:00"
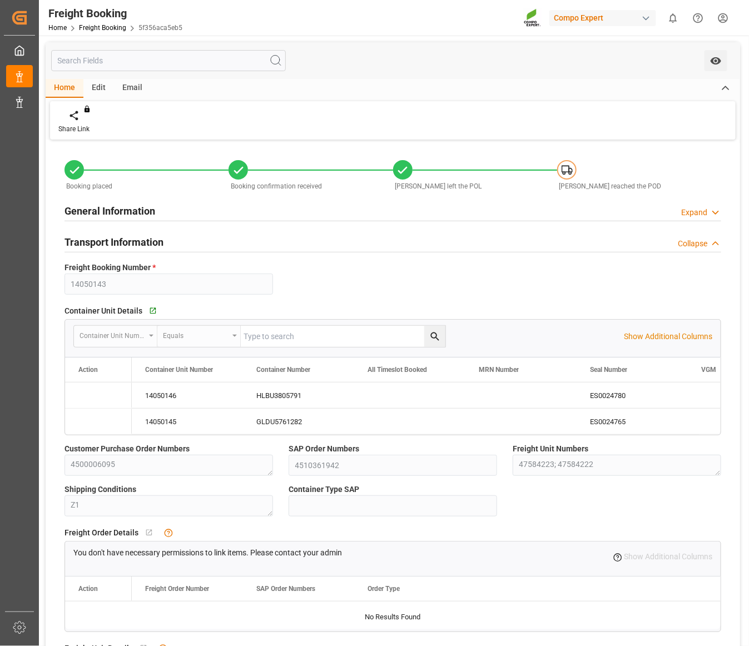
type input "[DATE]"
type input "[DATE] 14:52"
type input "[DATE] 14:27"
type input "[DATE] 14:53"
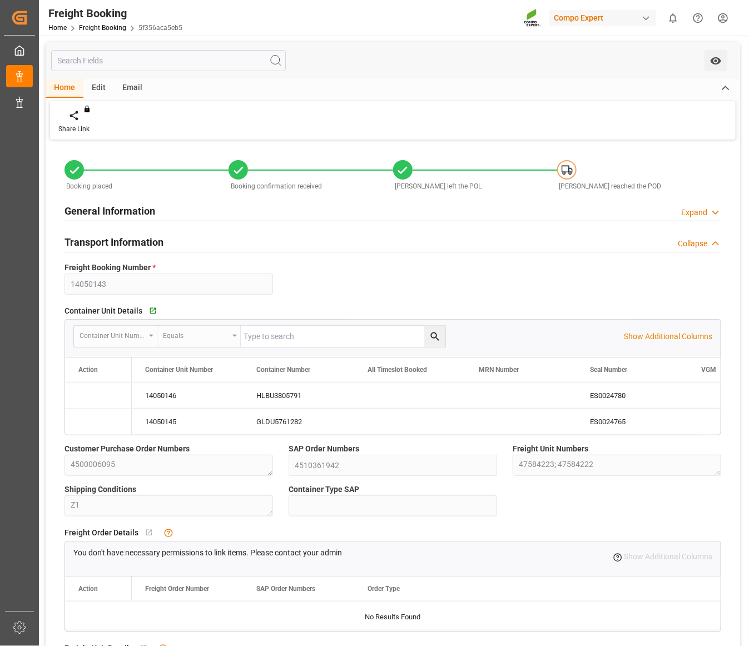
type input "[DATE] 14:27"
type input "[DATE] 00:00"
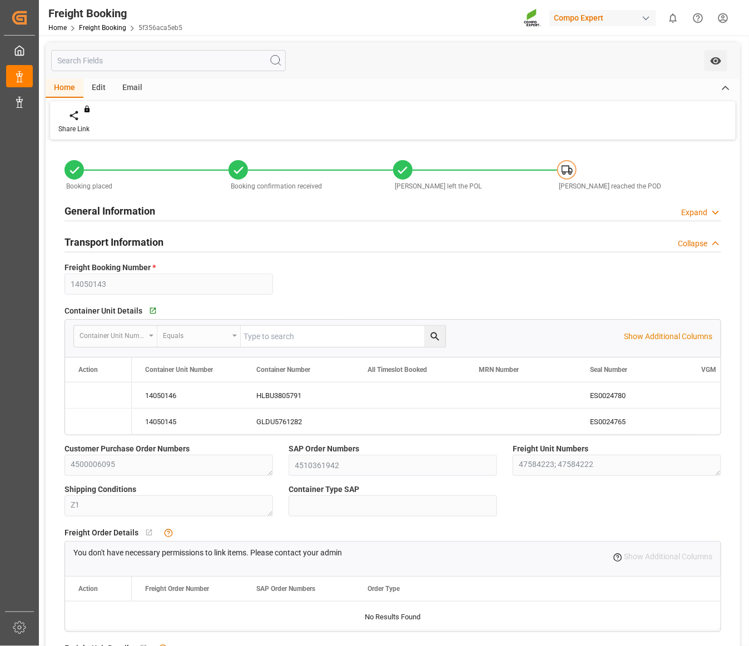
type input "[DATE] 00:00"
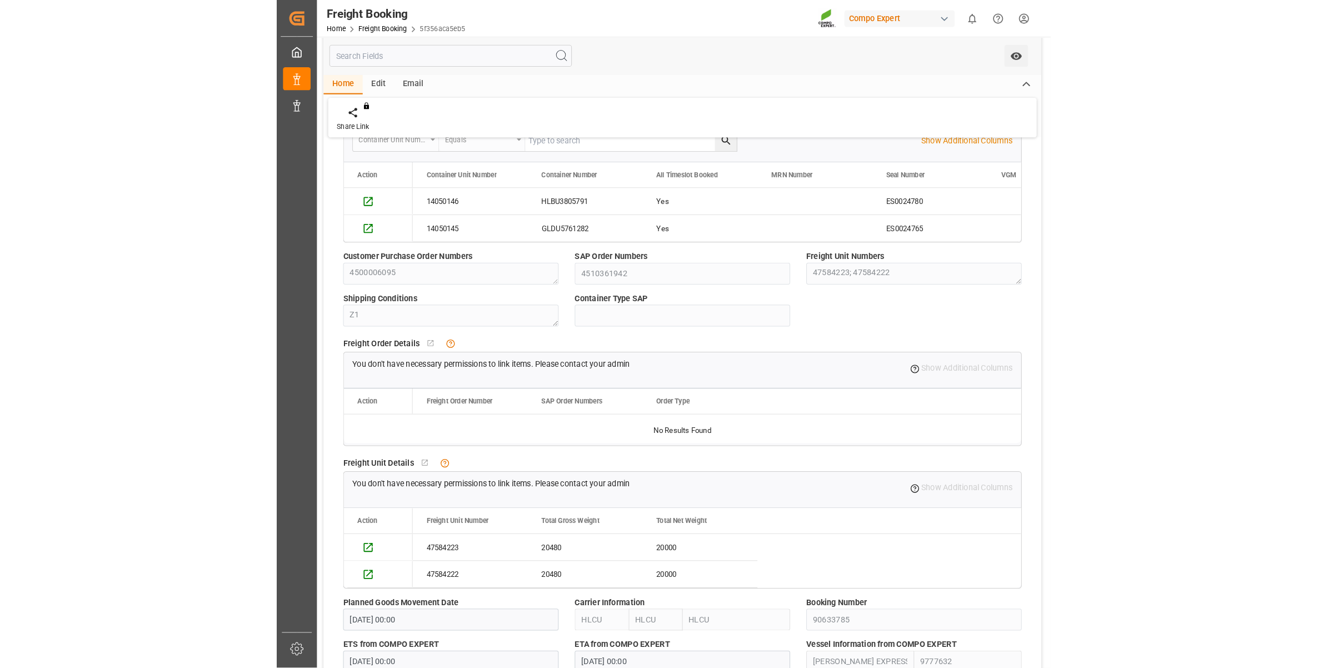
scroll to position [278, 0]
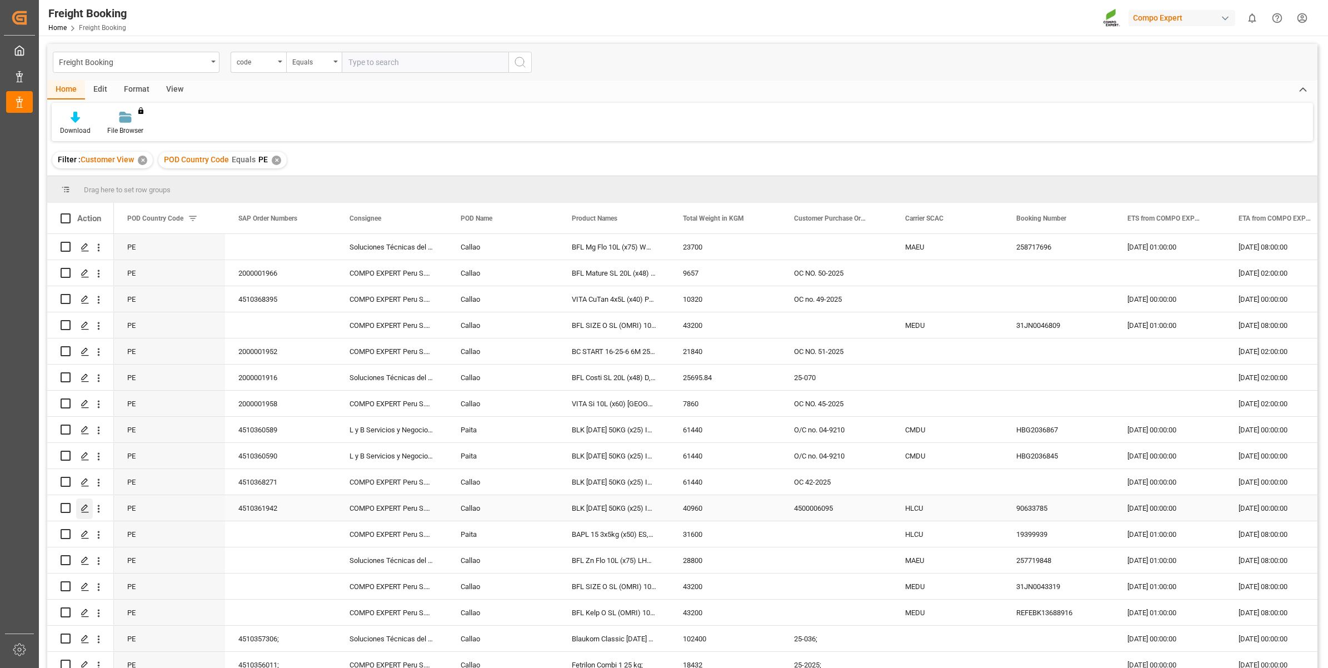
click at [83, 510] on polygon "Press SPACE to select this row." at bounding box center [85, 508] width 6 height 6
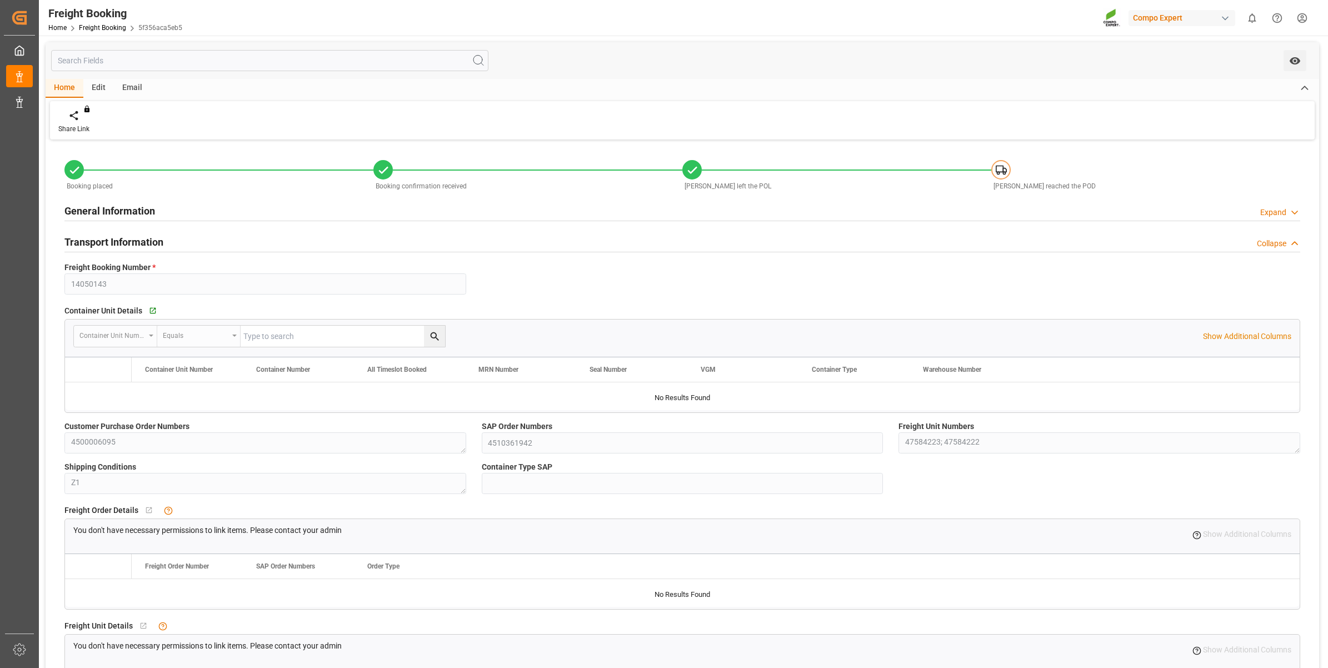
type input "HLCU"
type input "9777632"
type input "BEANR"
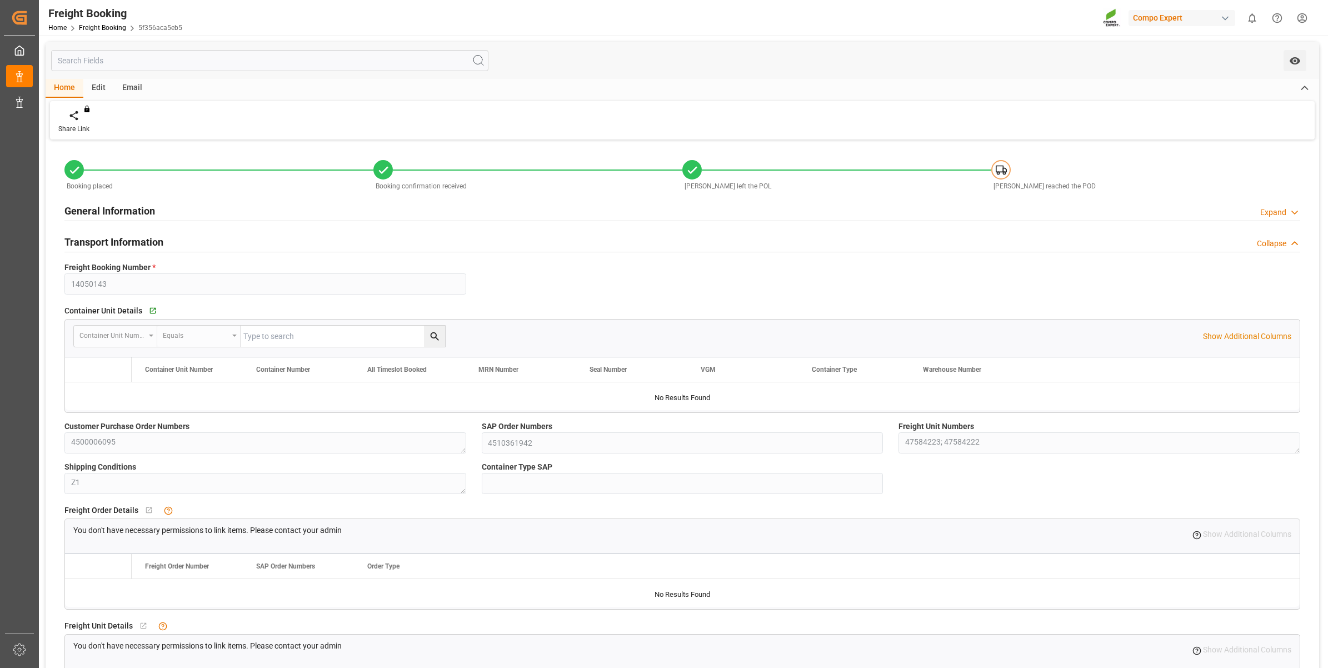
type input "PECLL"
type input "32"
type input "40960"
type input "[DATE] 00:00"
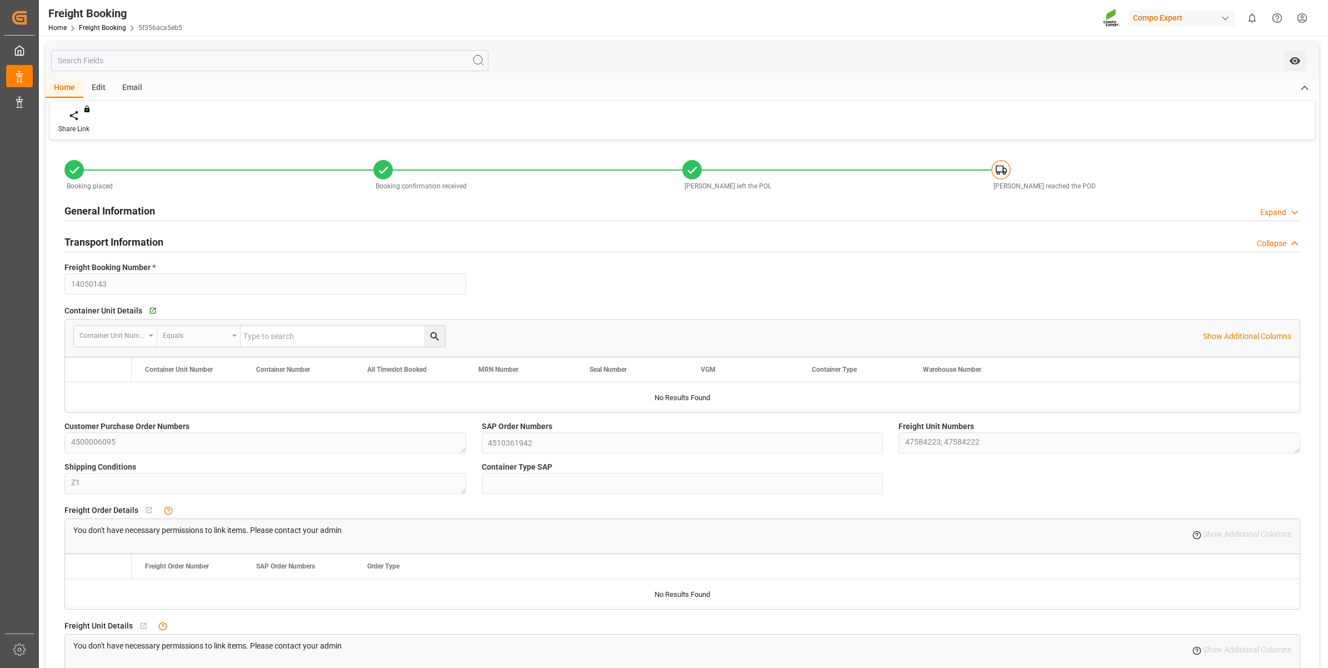
type input "[DATE] 00:00"
type input "[DATE] 22:00"
type input "[DATE] 03:00"
type input "[DATE]"
type input "[DATE] 14:52"
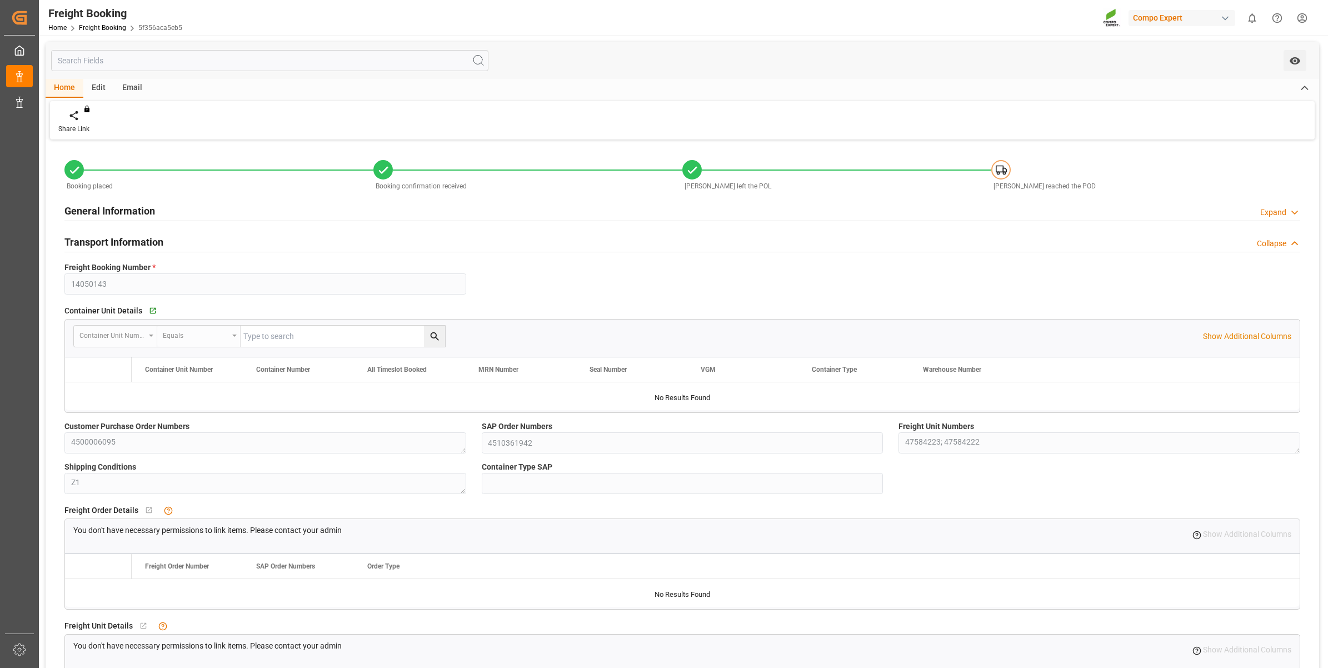
type input "[DATE] 14:27"
type input "[DATE] 14:53"
type input "[DATE] 14:27"
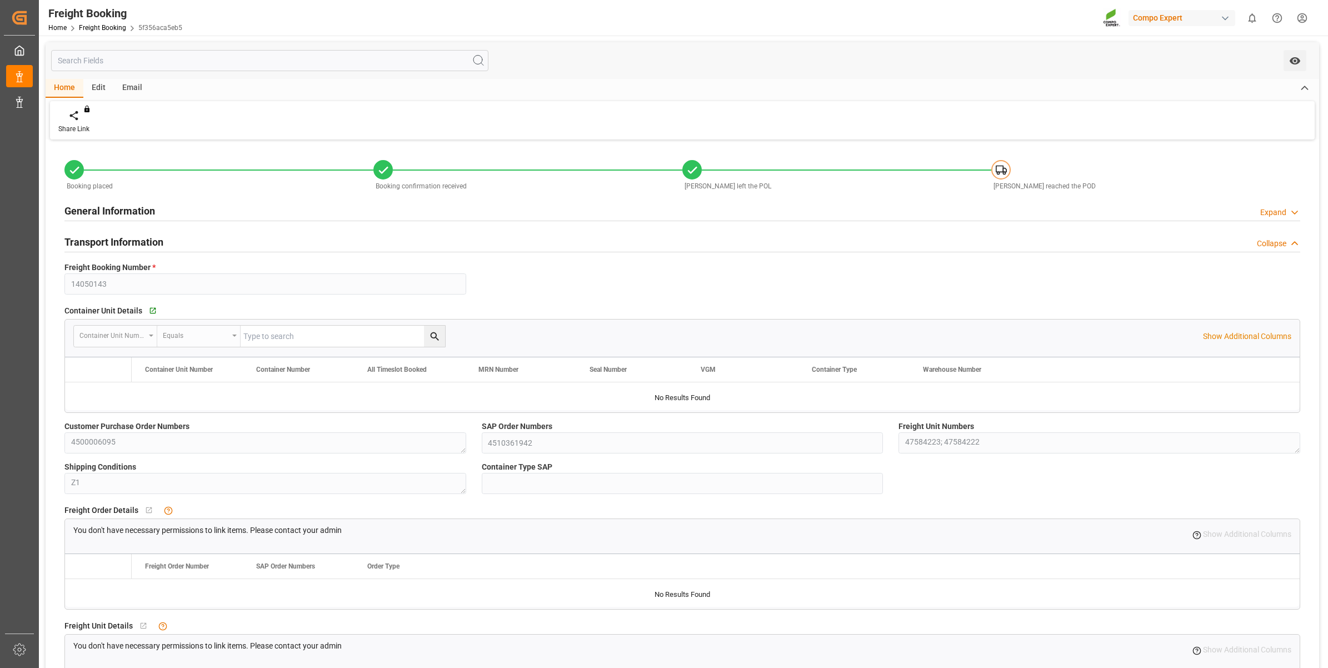
type input "[DATE] 00:00"
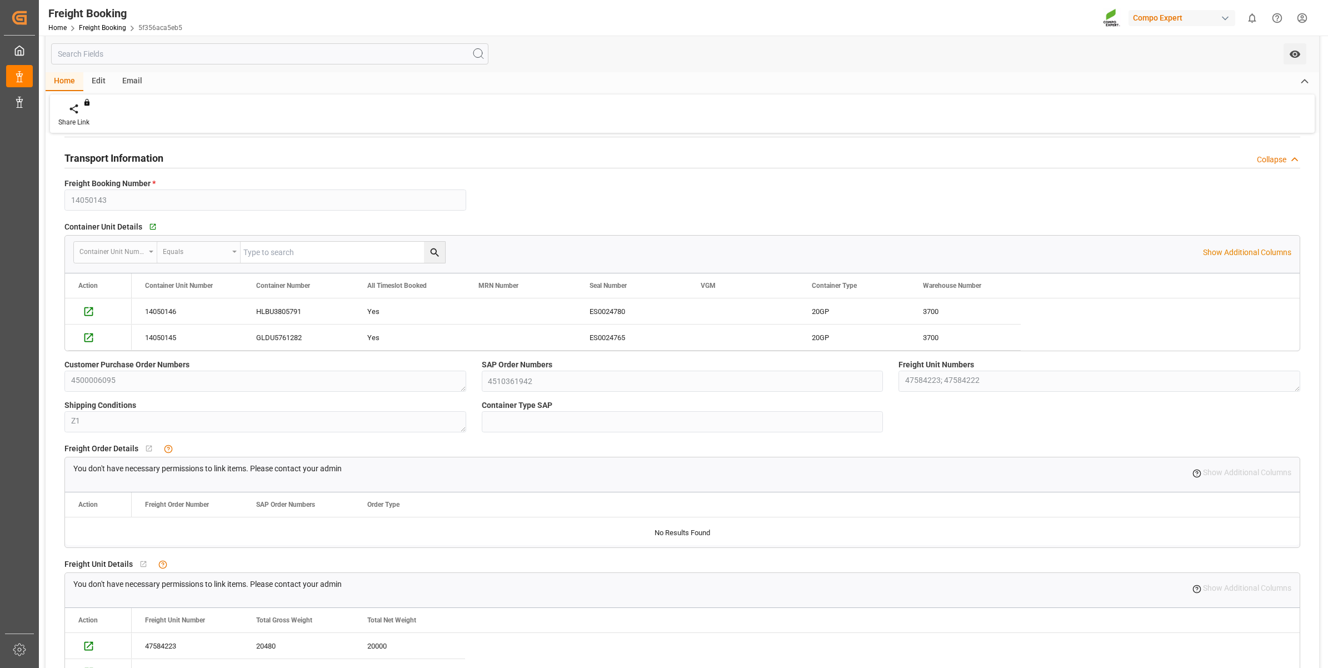
scroll to position [69, 0]
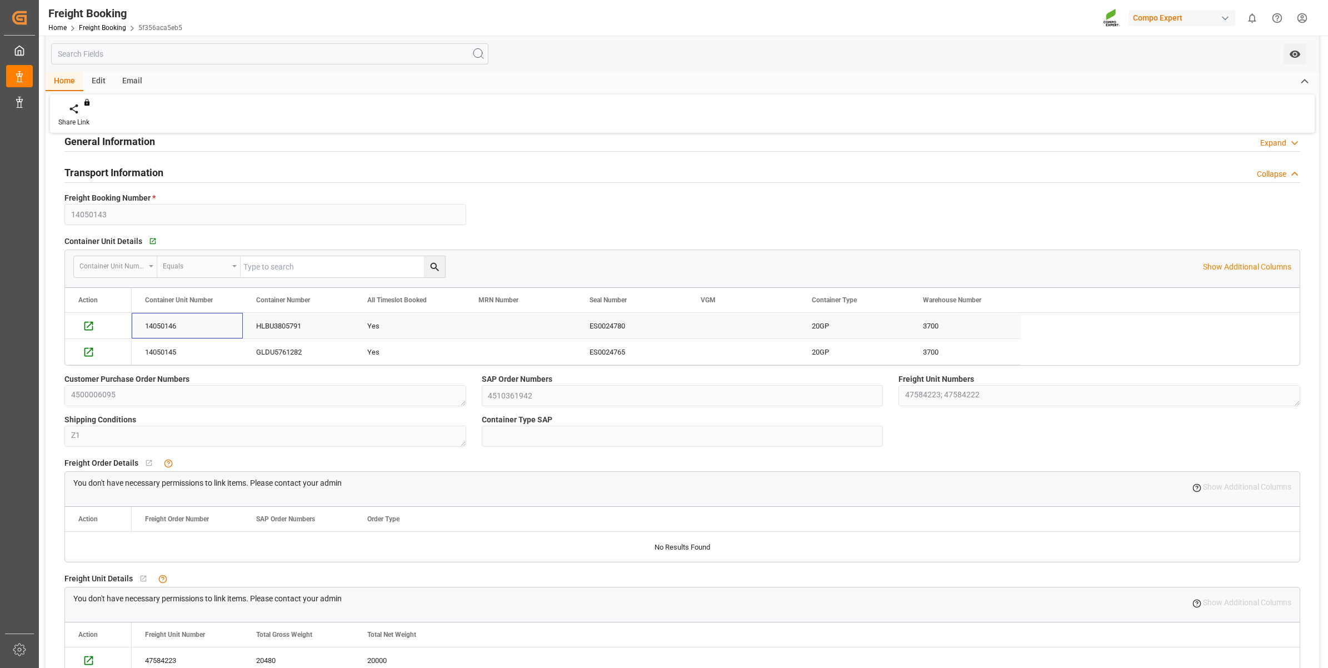
click at [143, 322] on div "14050146" at bounding box center [187, 326] width 111 height 26
click at [179, 328] on div "14050146" at bounding box center [187, 326] width 111 height 26
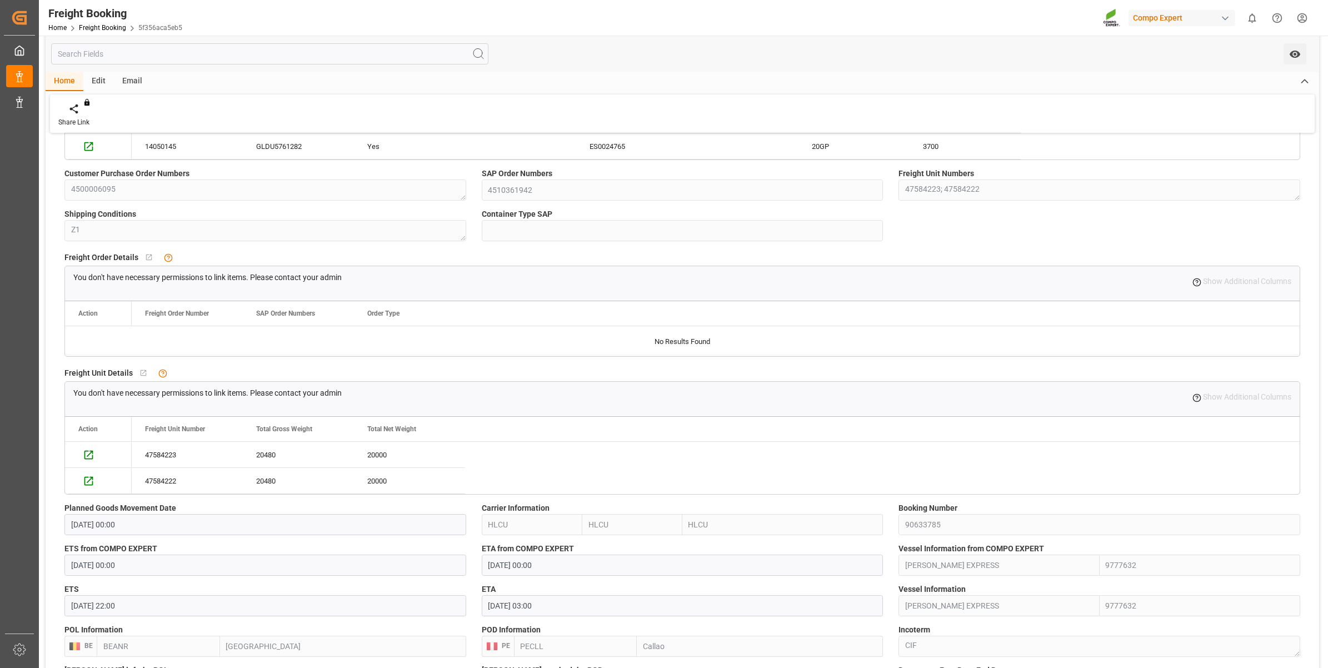
scroll to position [278, 0]
click at [87, 451] on icon "Press SPACE to select this row." at bounding box center [89, 452] width 12 height 12
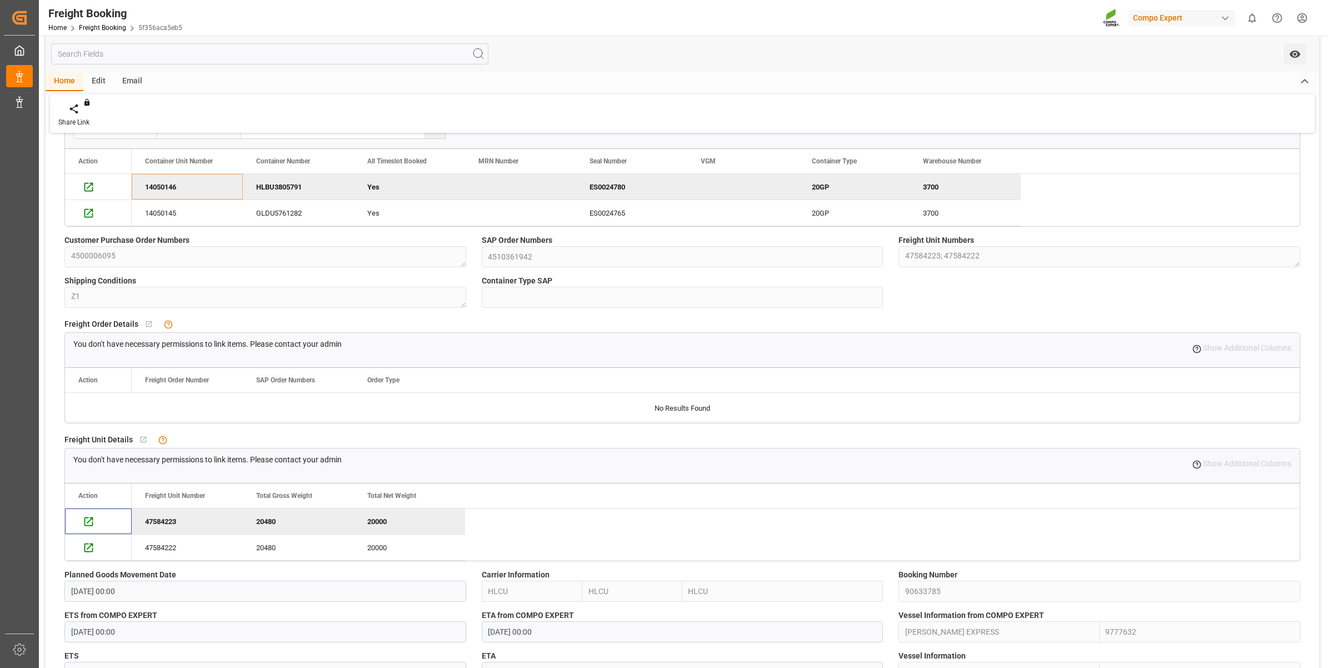
scroll to position [0, 0]
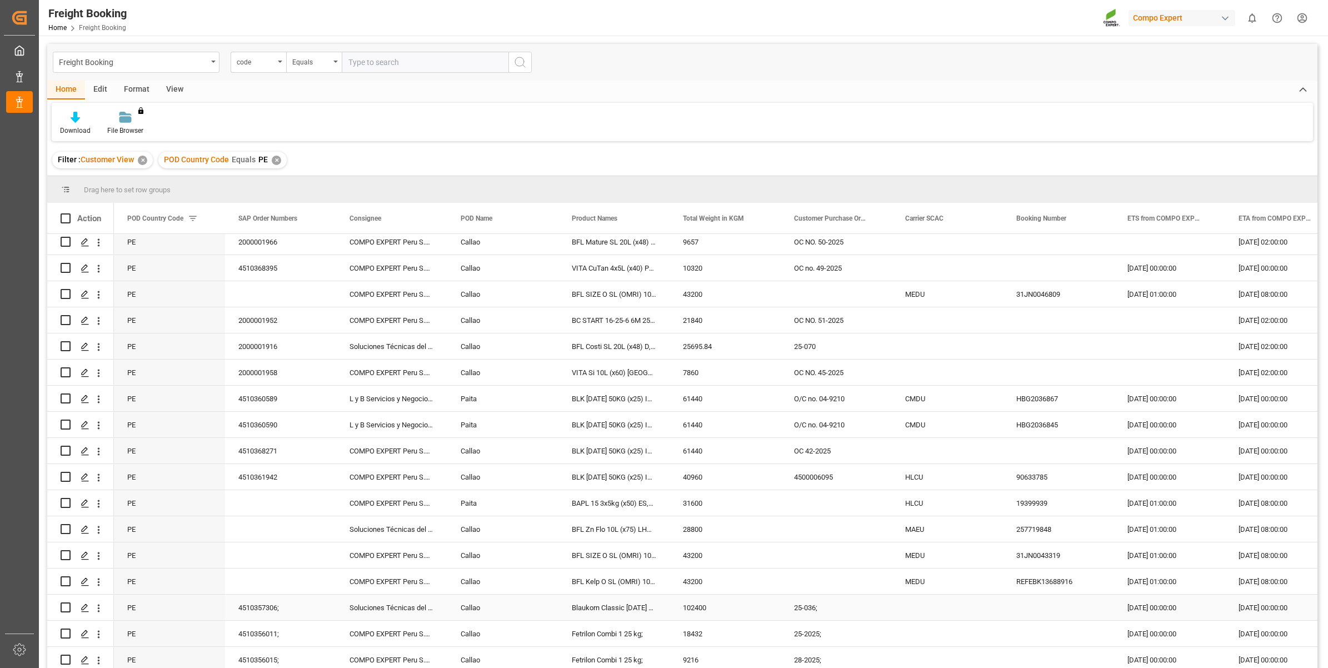
scroll to position [61, 0]
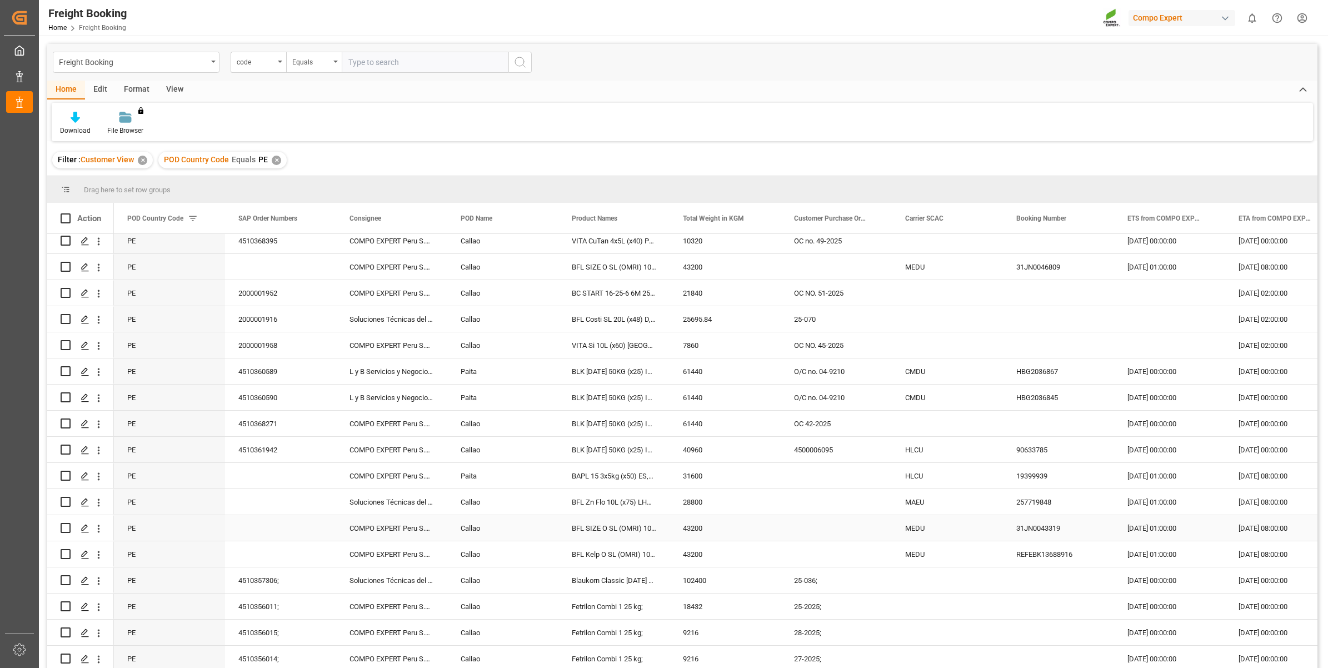
click at [270, 520] on div "Press SPACE to select this row." at bounding box center [280, 528] width 111 height 26
click at [81, 474] on icon "Press SPACE to select this row." at bounding box center [85, 476] width 9 height 9
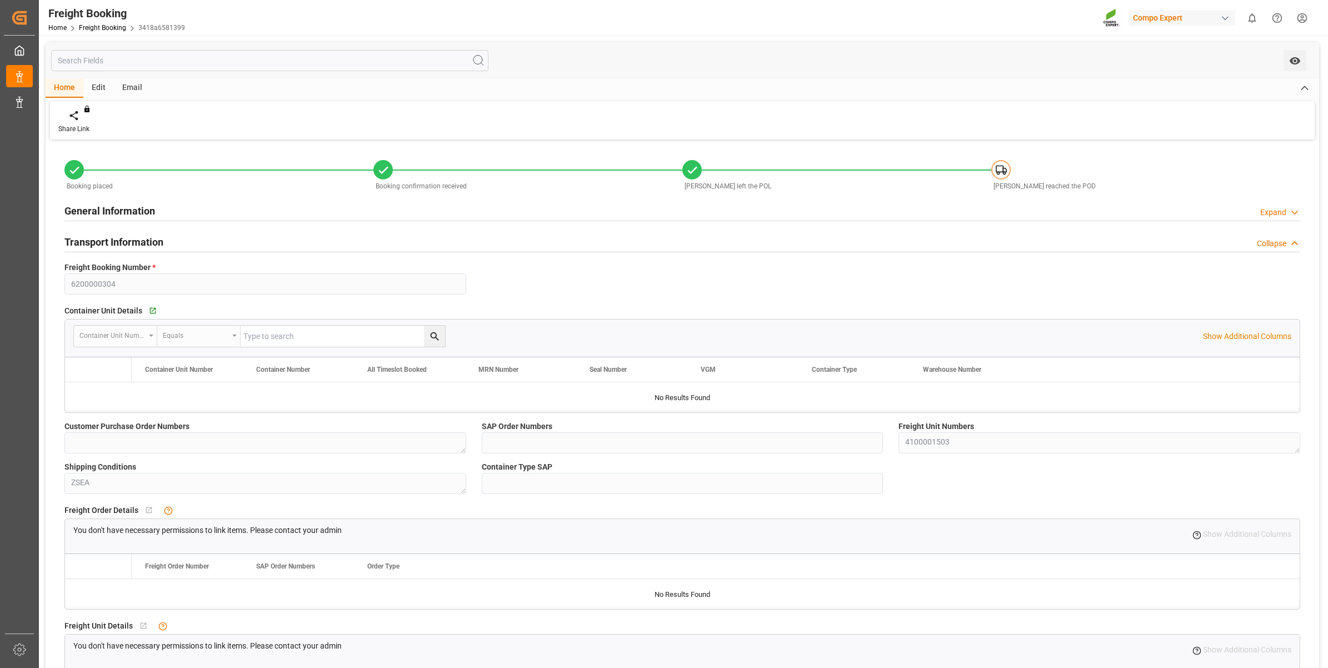
type input "Hapag [PERSON_NAME]"
type input "Hapag Lloyd Aktiengesellschaft"
type input "9330549"
type input "ESBCN"
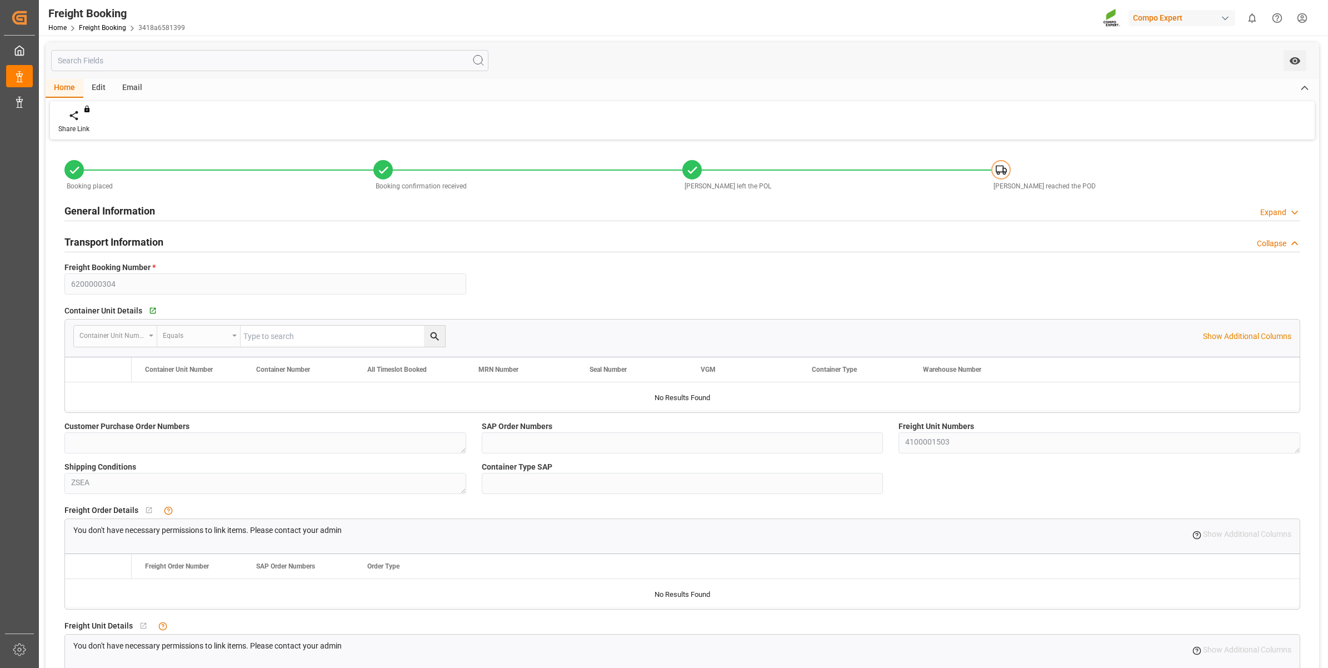
type input "PEPAI"
type input "0"
type input "31600"
type input "[DATE] 08:00"
type input "[DATE] 01:00"
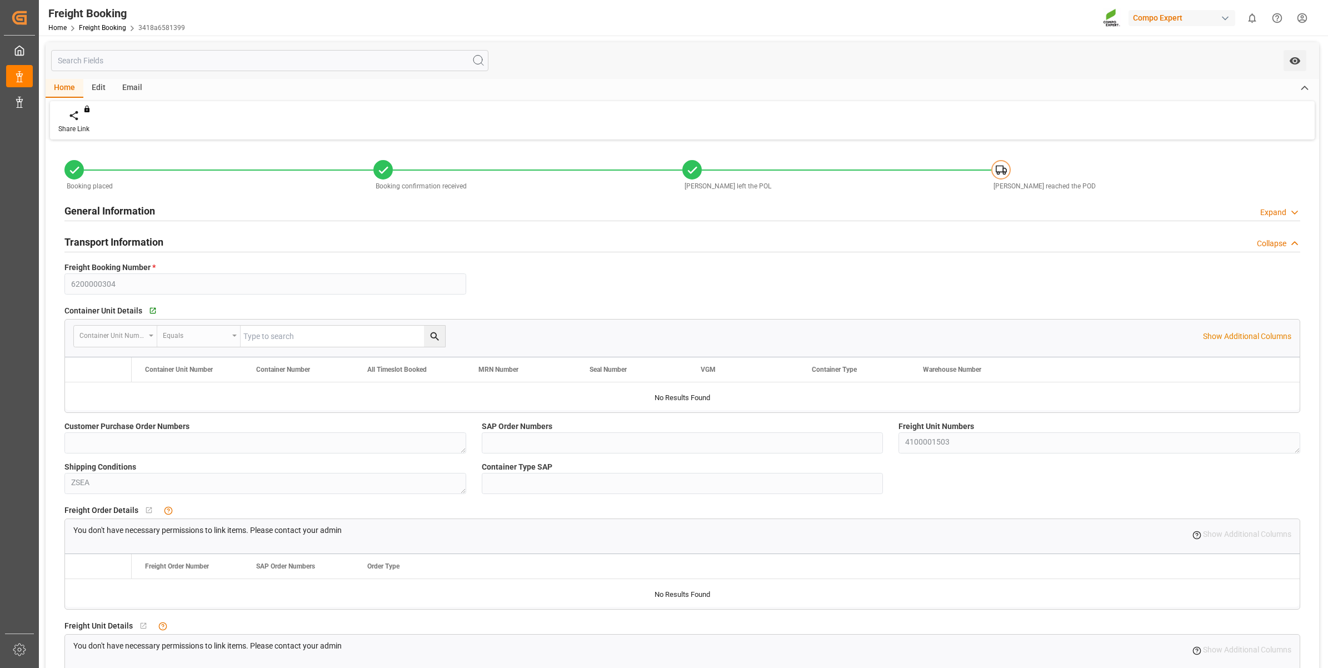
type input "[DATE] 08:00"
type input "[DATE] 22:00"
type input "[DATE] 23:00"
type input "[DATE]"
type input "[DATE] 11:03"
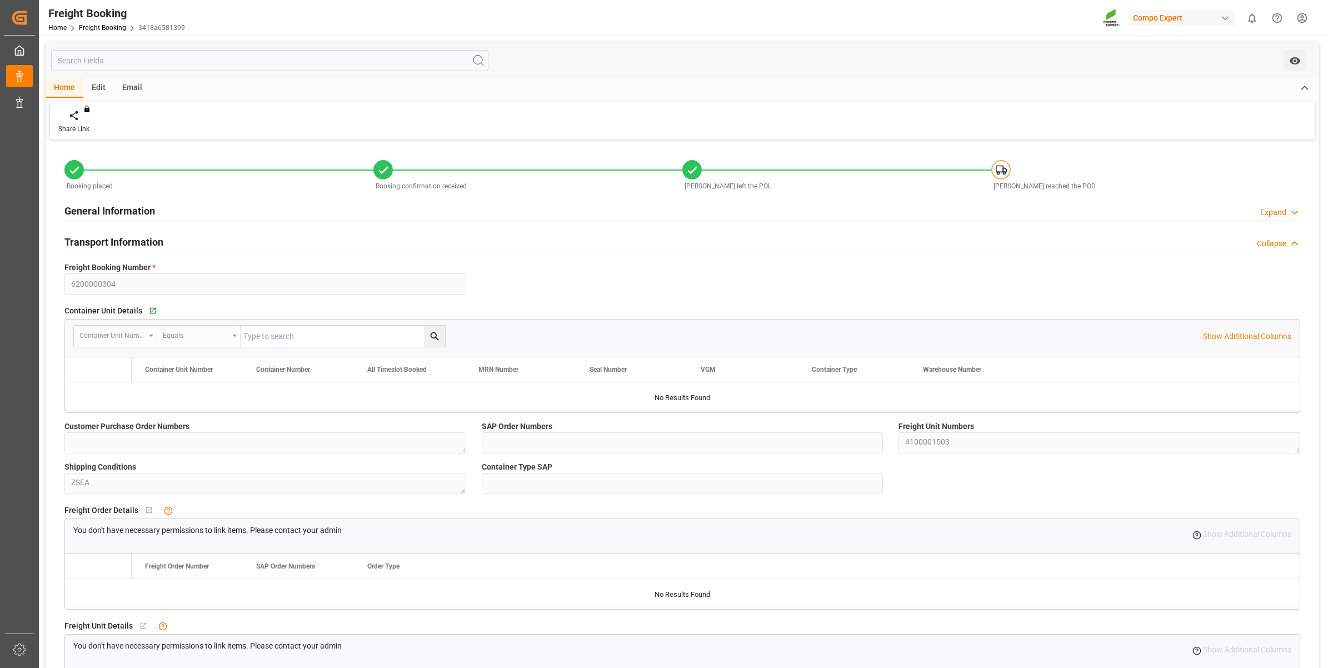
type input "[DATE] 11:19"
type input "[DATE] 14:52"
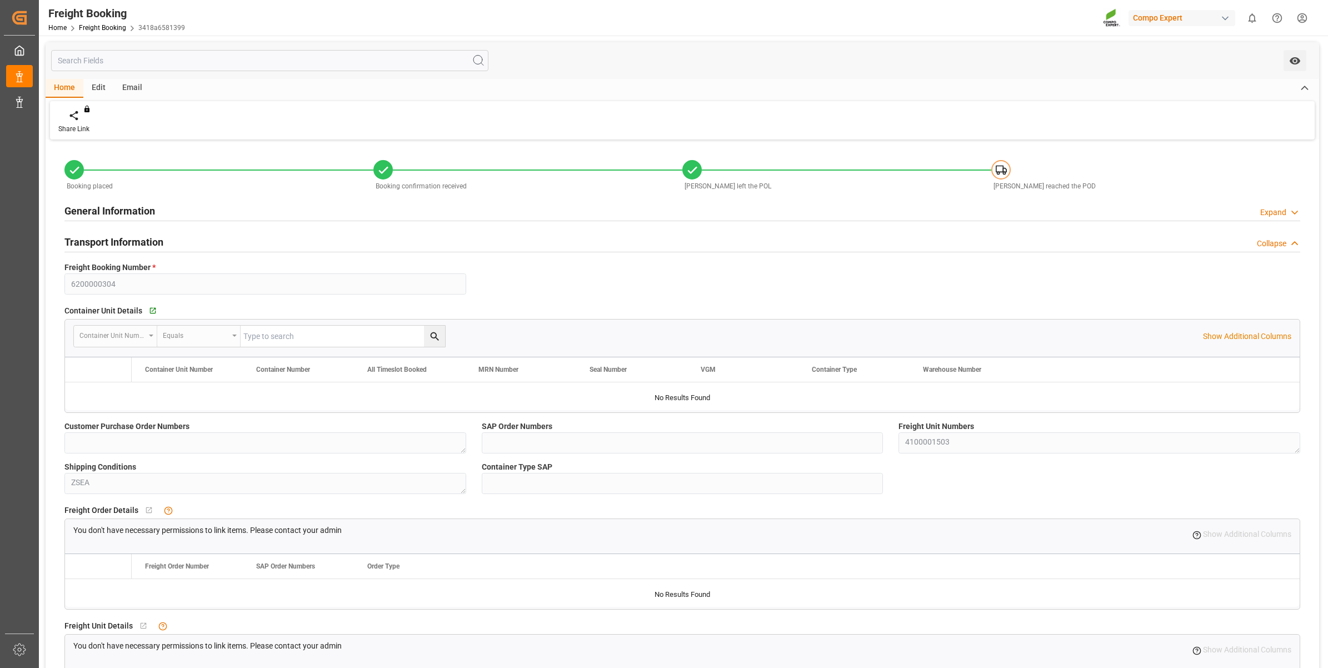
type input "[DATE] 11:19"
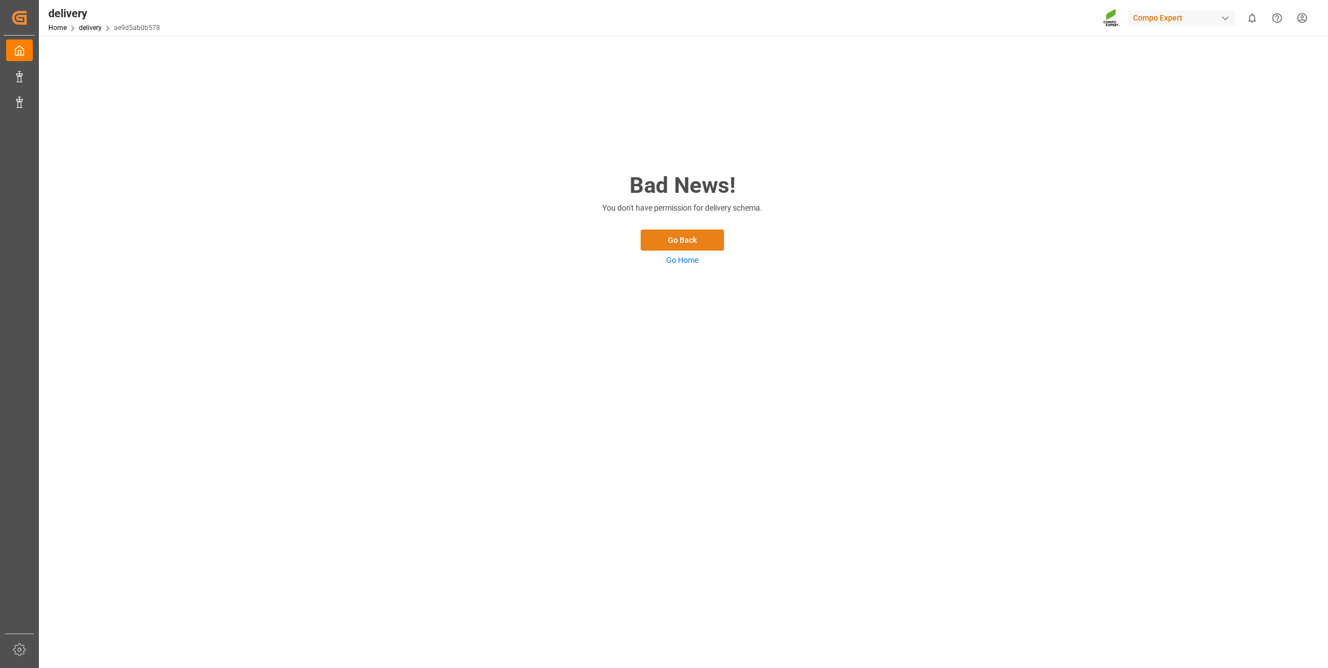
click at [701, 237] on button "Go Back" at bounding box center [682, 240] width 83 height 21
